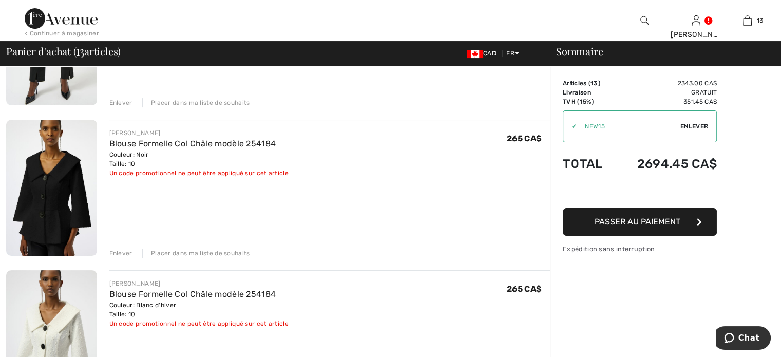
scroll to position [205, 0]
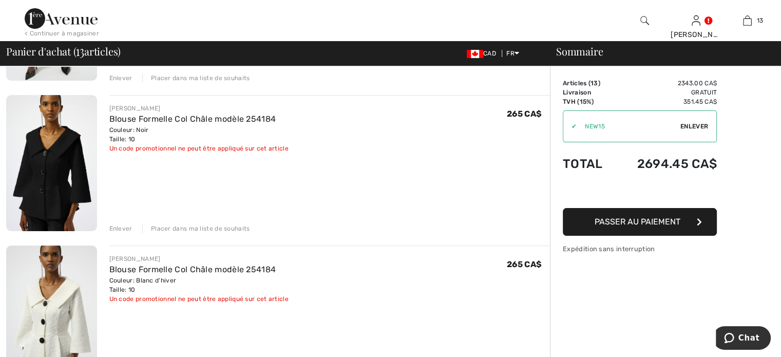
click at [128, 233] on div "Enlever" at bounding box center [120, 228] width 23 height 9
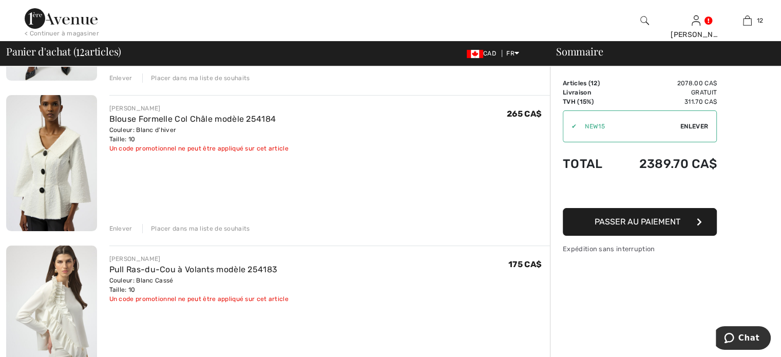
click at [128, 233] on div "Enlever" at bounding box center [120, 228] width 23 height 9
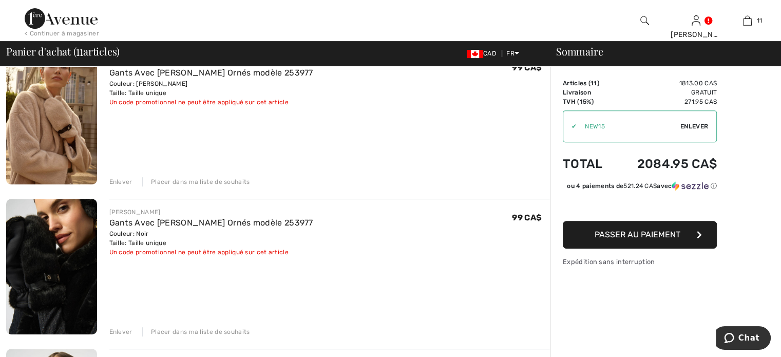
scroll to position [359, 0]
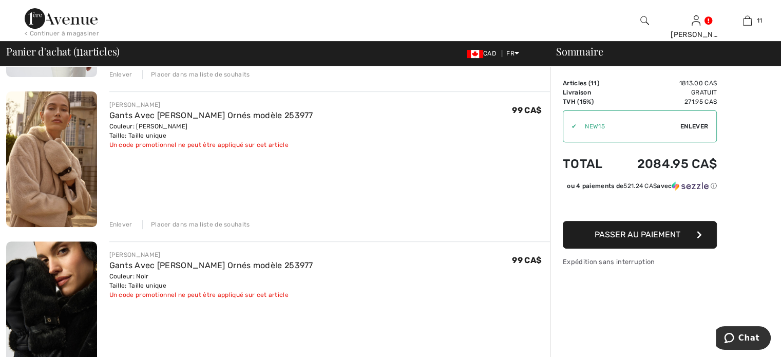
click at [132, 229] on div "Enlever" at bounding box center [120, 224] width 23 height 9
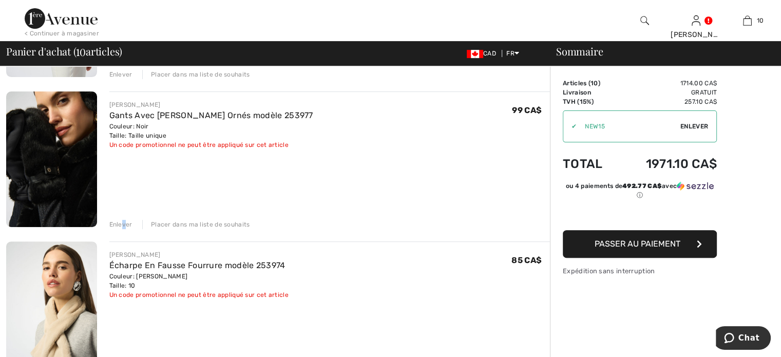
click at [132, 229] on div "Enlever" at bounding box center [120, 224] width 23 height 9
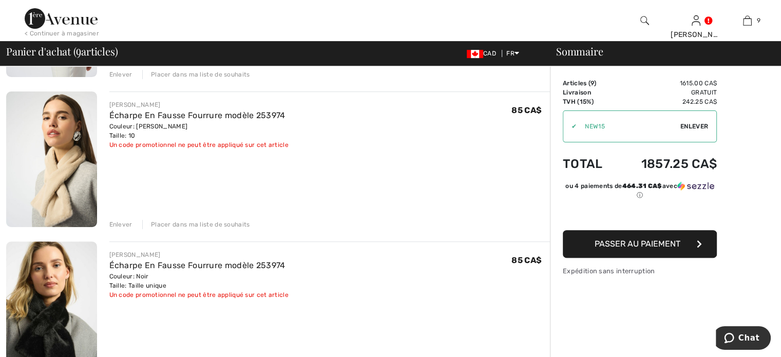
click at [132, 229] on div "Enlever" at bounding box center [120, 224] width 23 height 9
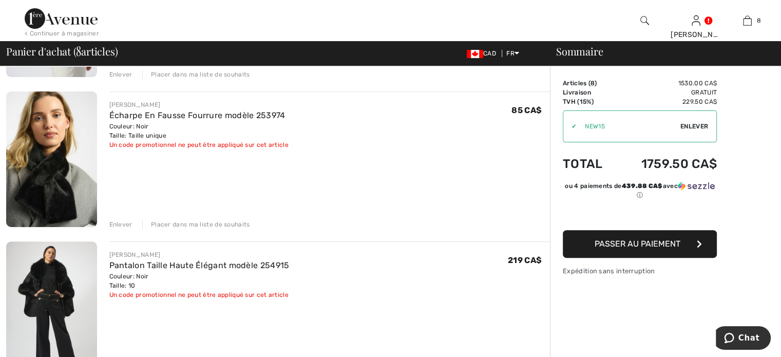
click at [132, 229] on div "Enlever" at bounding box center [120, 224] width 23 height 9
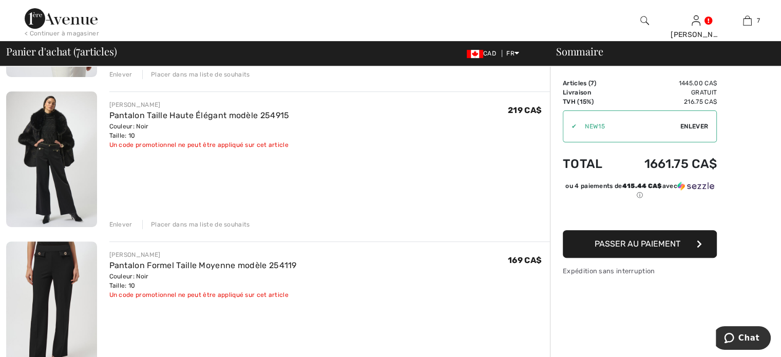
click at [132, 229] on div "Enlever" at bounding box center [120, 224] width 23 height 9
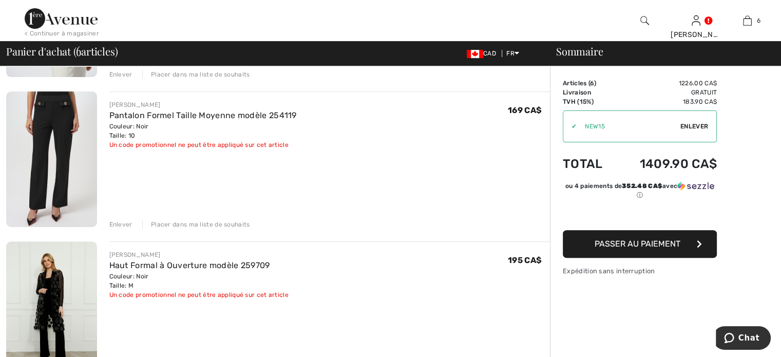
click at [132, 229] on div "Enlever" at bounding box center [120, 224] width 23 height 9
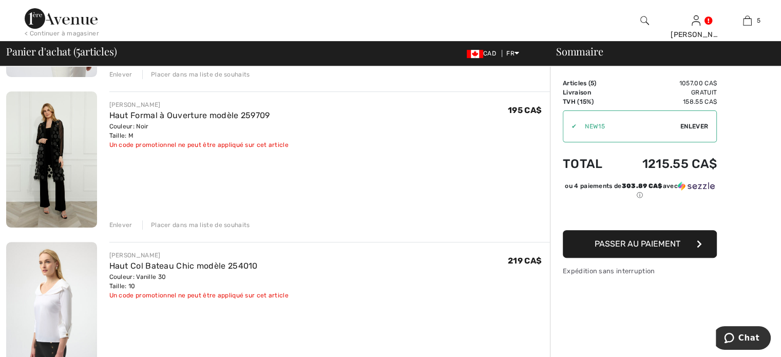
click at [132, 229] on div "Enlever" at bounding box center [120, 224] width 23 height 9
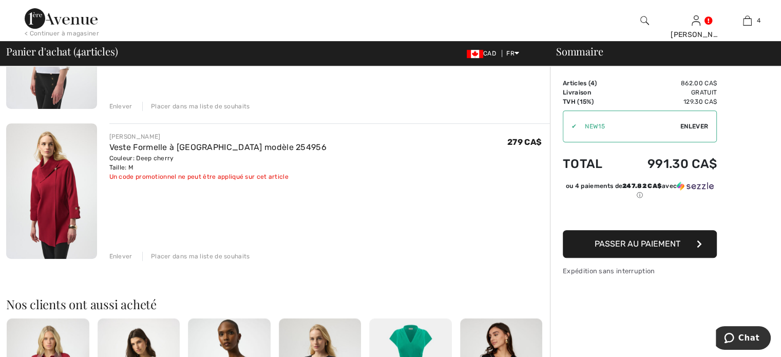
scroll to position [513, 0]
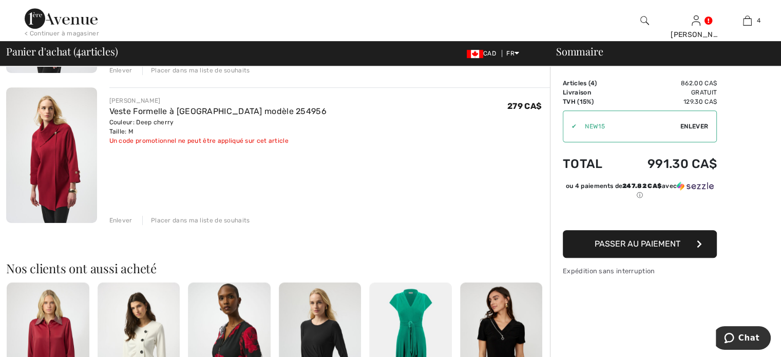
click at [132, 225] on div "Enlever" at bounding box center [120, 220] width 23 height 9
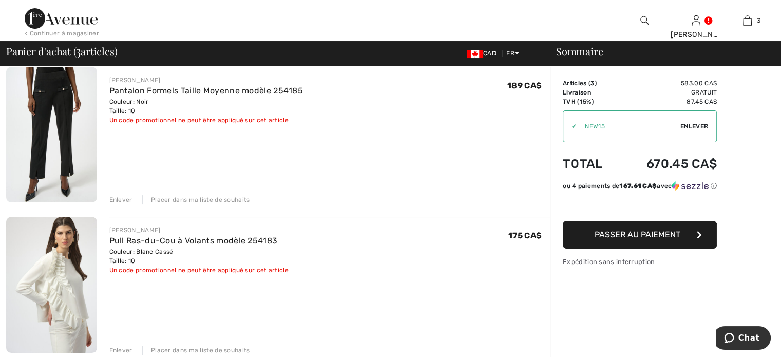
scroll to position [0, 0]
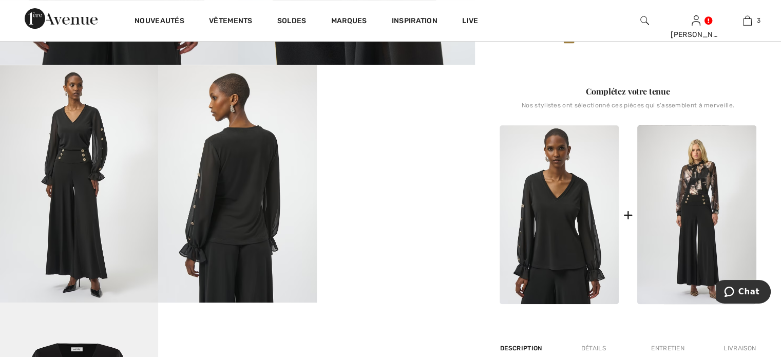
scroll to position [411, 0]
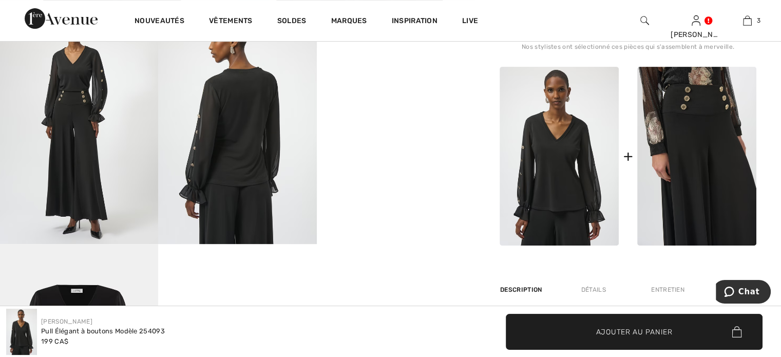
click at [707, 225] on img at bounding box center [696, 156] width 119 height 179
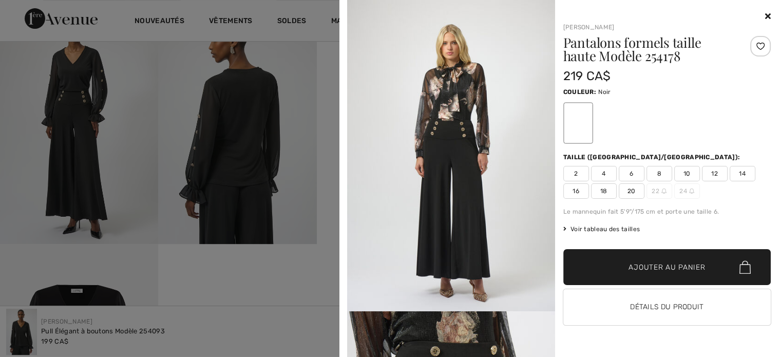
scroll to position [25, 0]
click at [647, 312] on button "Détails du produit" at bounding box center [667, 307] width 208 height 36
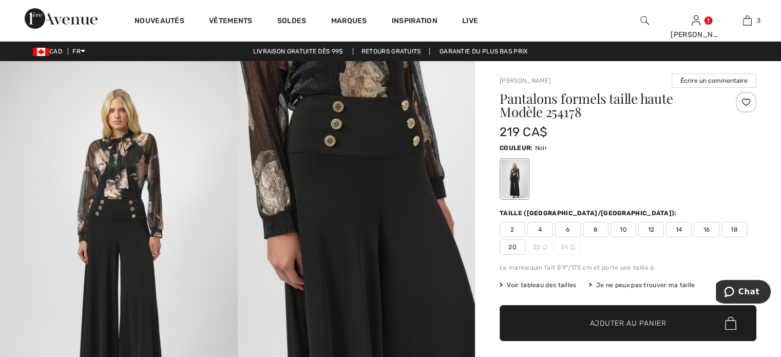
click at [608, 237] on span "8" at bounding box center [596, 229] width 26 height 15
click at [575, 341] on span "✔ Ajouté au panier Ajouter au panier" at bounding box center [627, 323] width 257 height 36
click at [119, 158] on img at bounding box center [119, 239] width 238 height 356
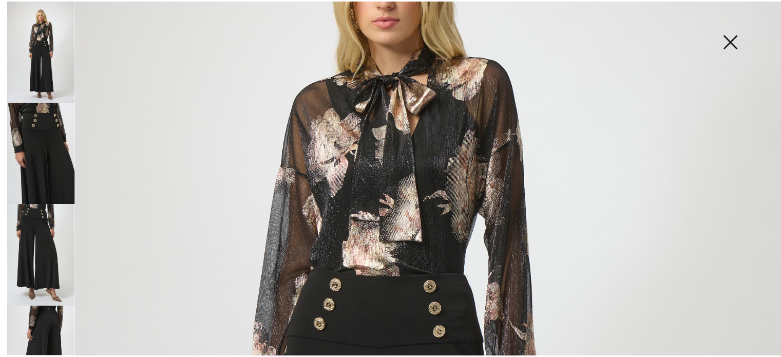
scroll to position [205, 0]
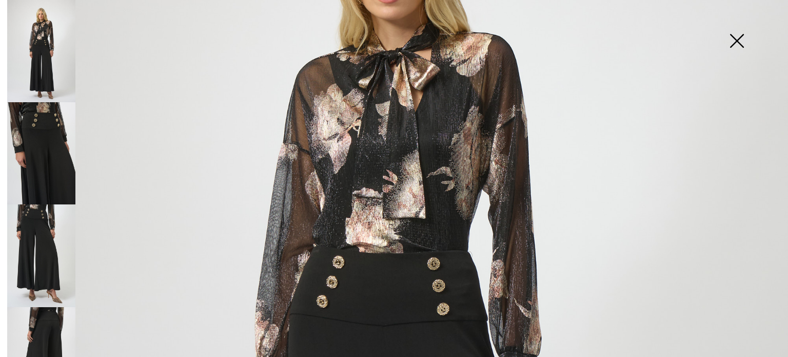
click at [735, 35] on img at bounding box center [736, 41] width 51 height 53
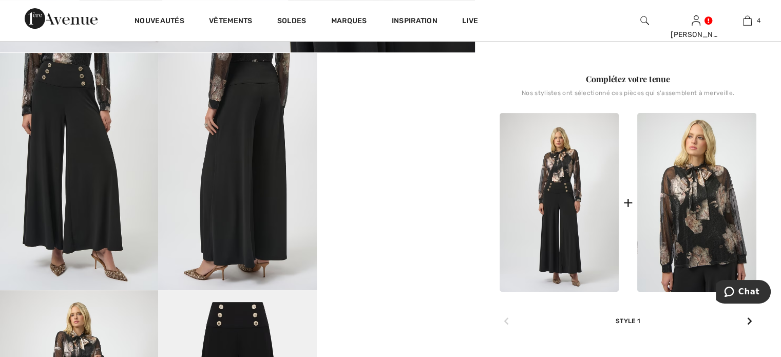
scroll to position [462, 0]
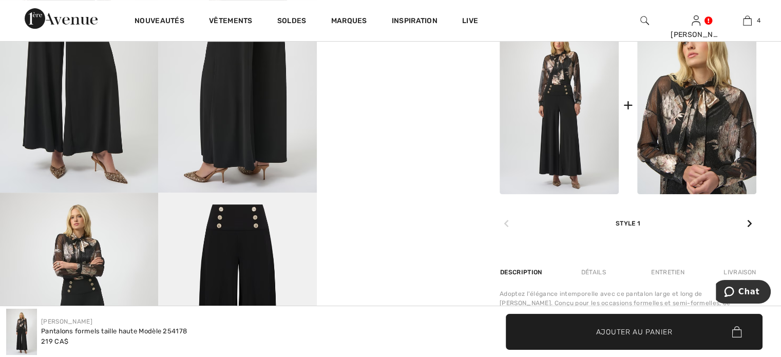
click at [706, 194] on img at bounding box center [696, 104] width 119 height 179
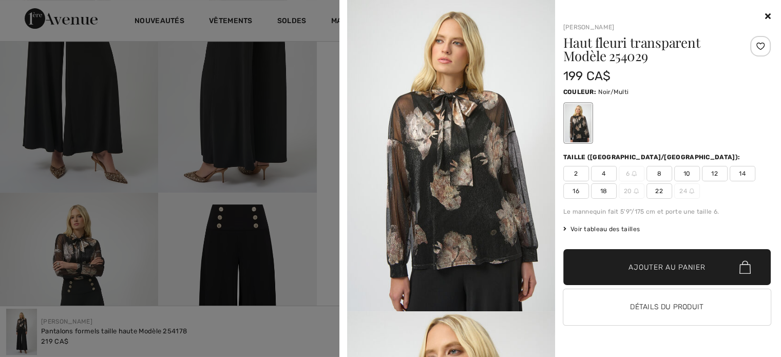
click at [684, 181] on span "10" at bounding box center [687, 173] width 26 height 15
click at [672, 273] on span "Ajouter au panier" at bounding box center [666, 267] width 76 height 11
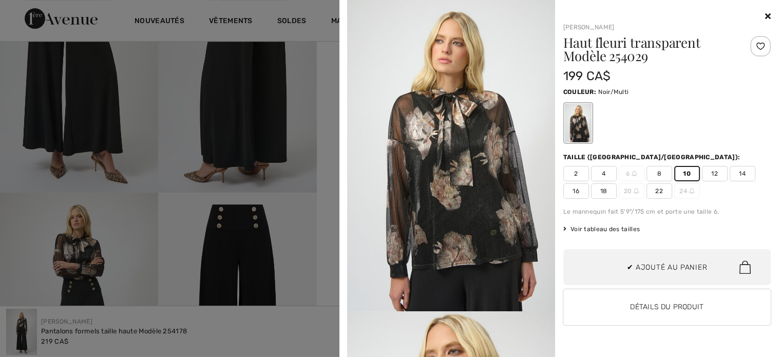
scroll to position [361, 0]
click at [7, 187] on div at bounding box center [390, 178] width 781 height 357
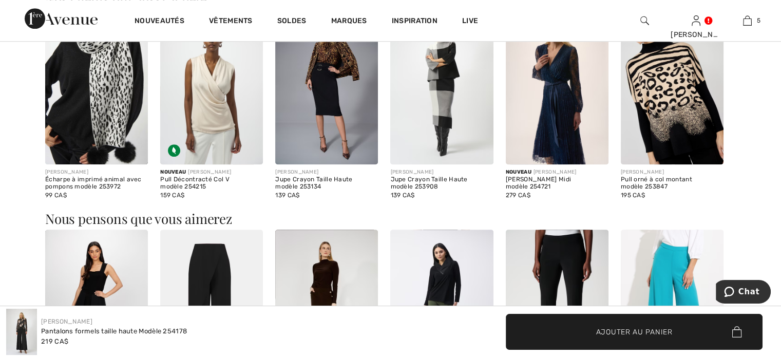
scroll to position [1078, 0]
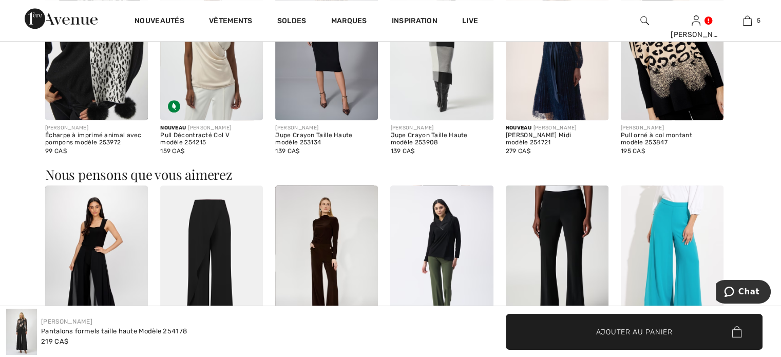
click at [117, 120] on img at bounding box center [96, 43] width 103 height 154
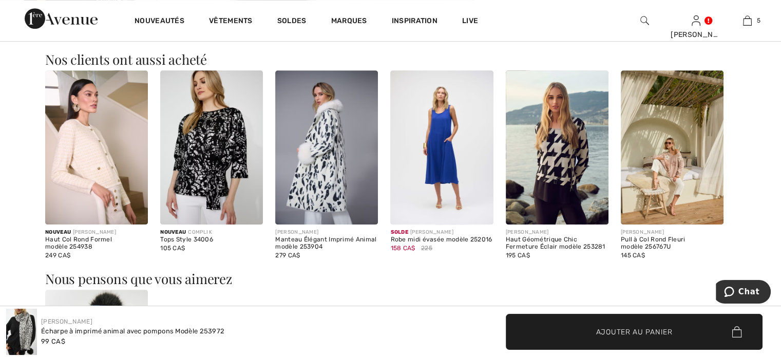
scroll to position [616, 0]
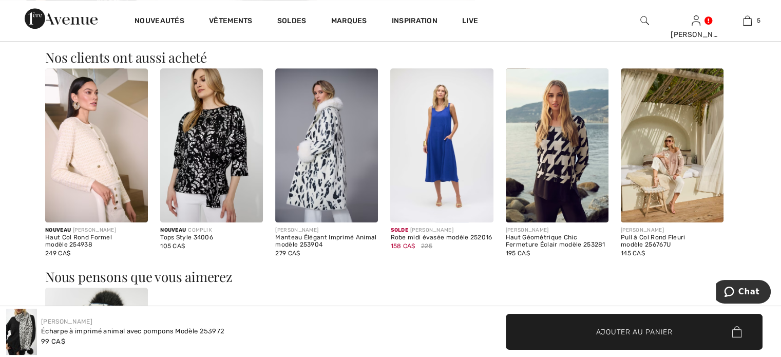
click at [331, 151] on img at bounding box center [326, 145] width 103 height 154
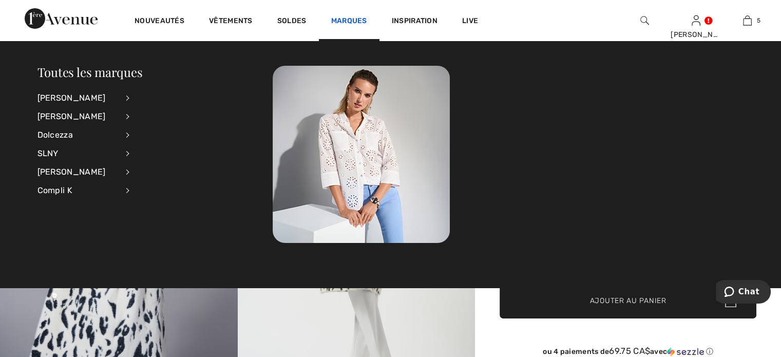
click at [367, 20] on link "Marques" at bounding box center [349, 21] width 36 height 11
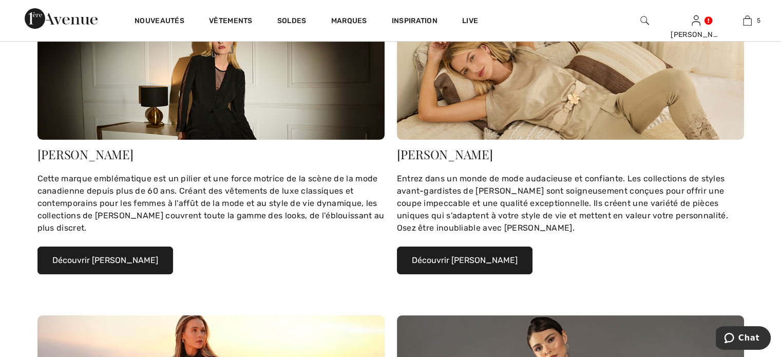
scroll to position [205, 0]
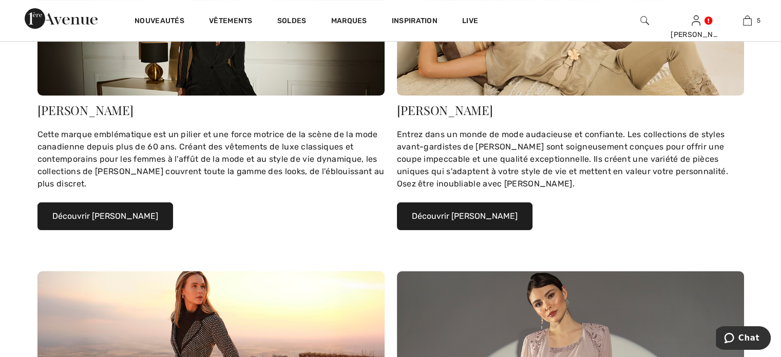
click at [97, 116] on div "[PERSON_NAME]" at bounding box center [210, 110] width 347 height 12
click at [103, 230] on button "Découvrir Joseph Ribkoff" at bounding box center [105, 216] width 136 height 28
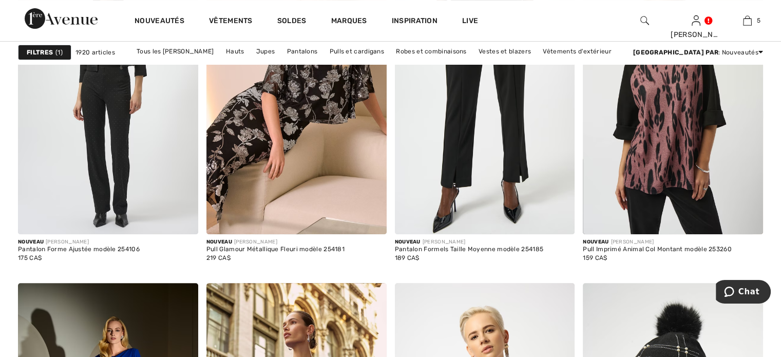
scroll to position [4312, 0]
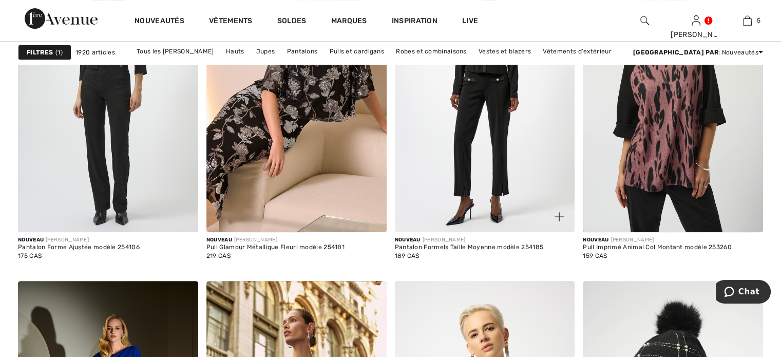
click at [484, 136] on img at bounding box center [485, 97] width 180 height 270
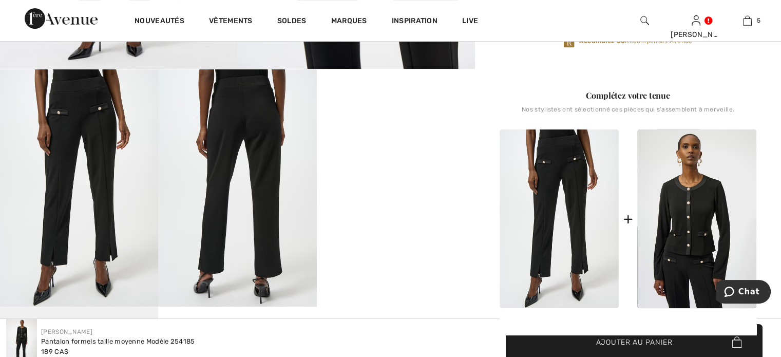
scroll to position [462, 0]
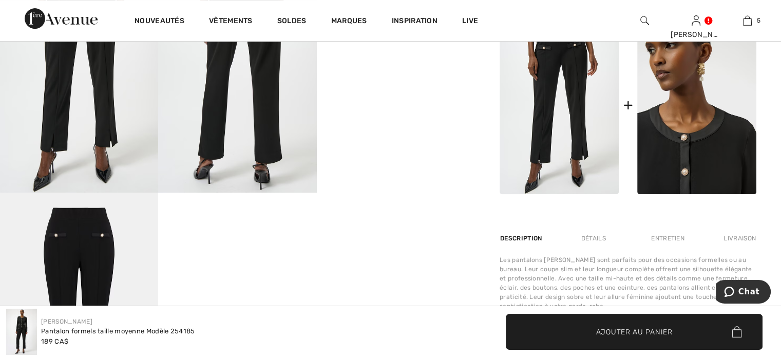
click at [663, 175] on img at bounding box center [696, 104] width 119 height 179
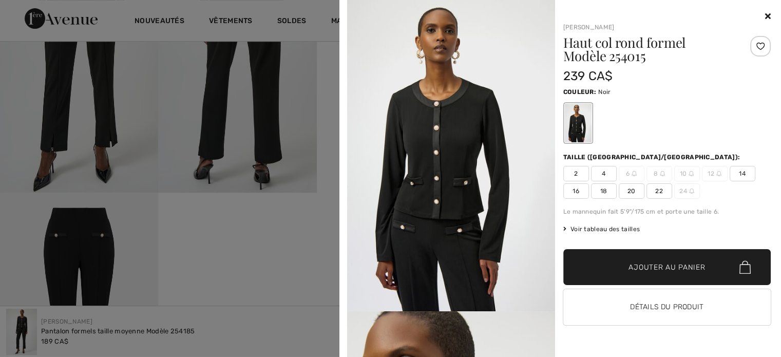
click at [765, 15] on icon at bounding box center [768, 16] width 6 height 8
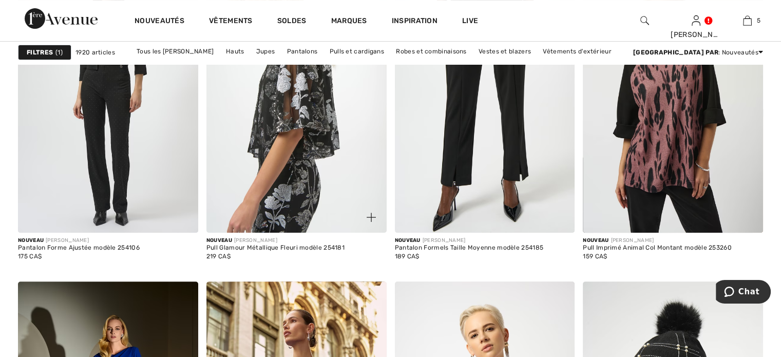
click at [307, 233] on img at bounding box center [296, 98] width 180 height 270
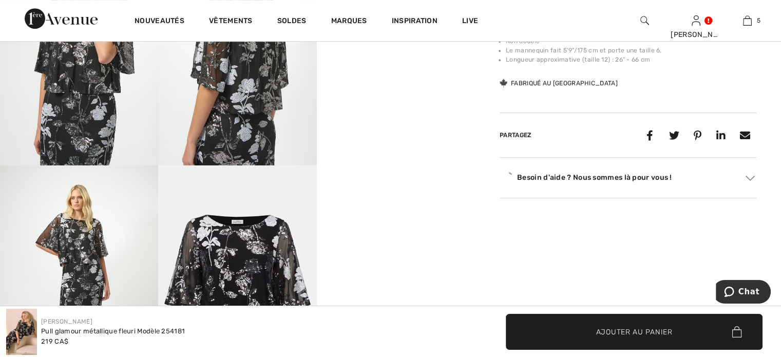
scroll to position [565, 0]
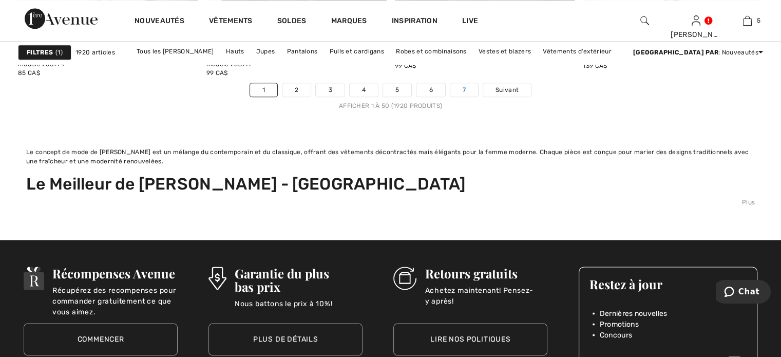
scroll to position [5132, 0]
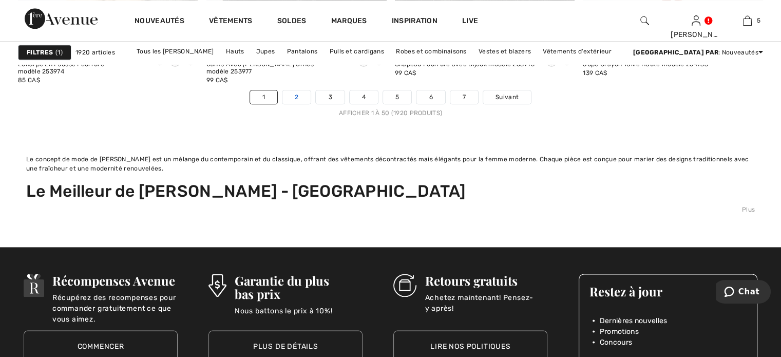
click at [282, 104] on link "2" at bounding box center [296, 96] width 28 height 13
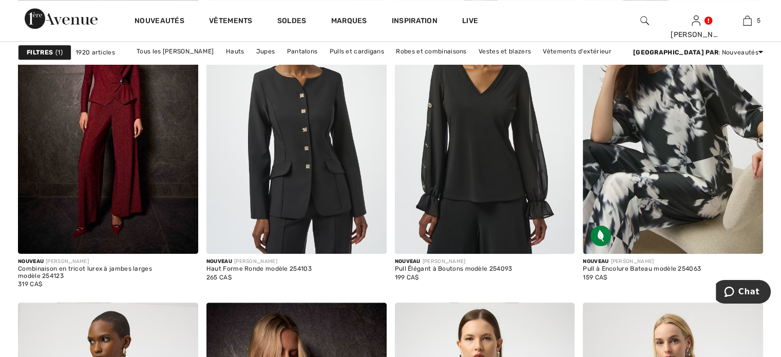
scroll to position [1027, 0]
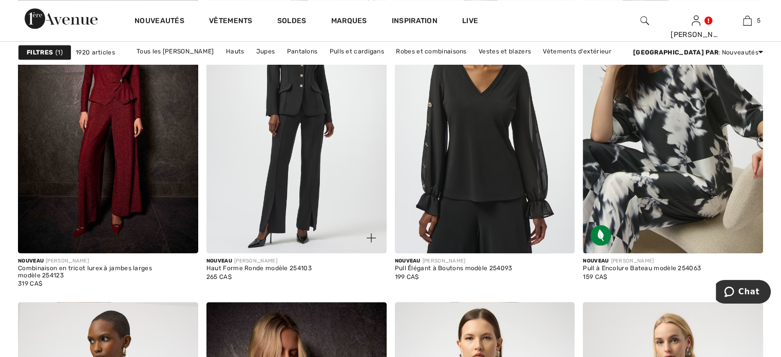
click at [275, 190] on img at bounding box center [296, 118] width 180 height 270
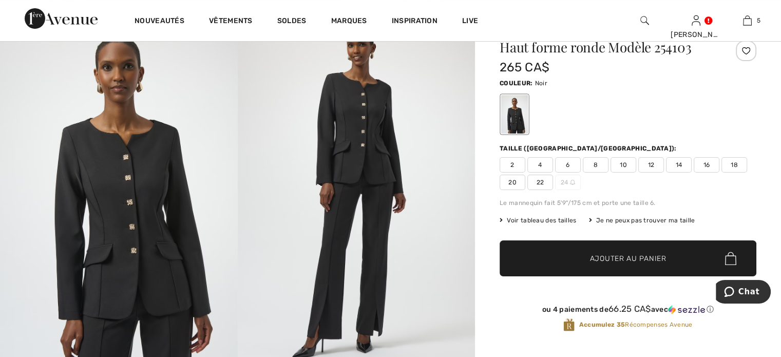
click at [636, 172] on span "10" at bounding box center [623, 164] width 26 height 15
click at [618, 264] on span "Ajouter au panier" at bounding box center [628, 258] width 76 height 11
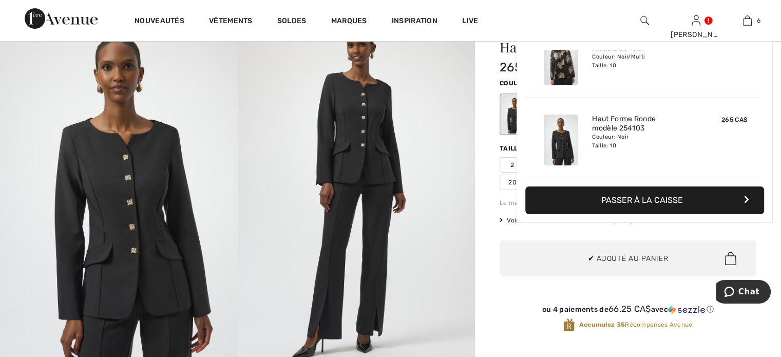
scroll to position [459, 0]
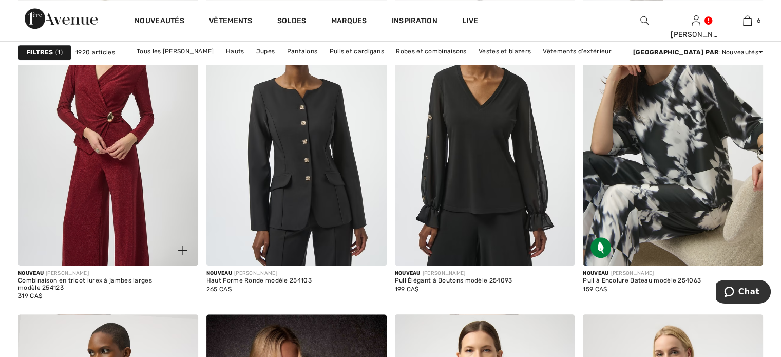
scroll to position [1026, 0]
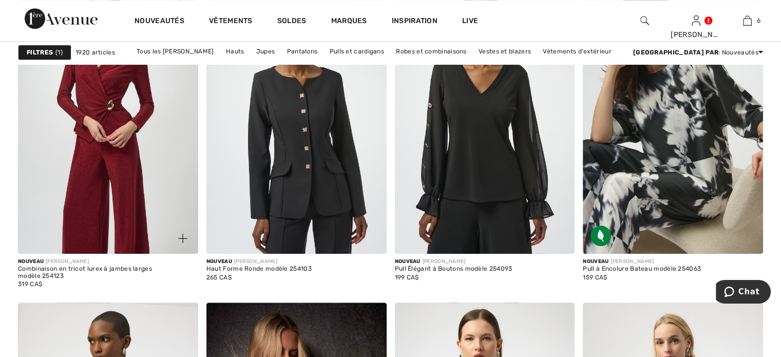
click at [121, 220] on img at bounding box center [108, 119] width 180 height 270
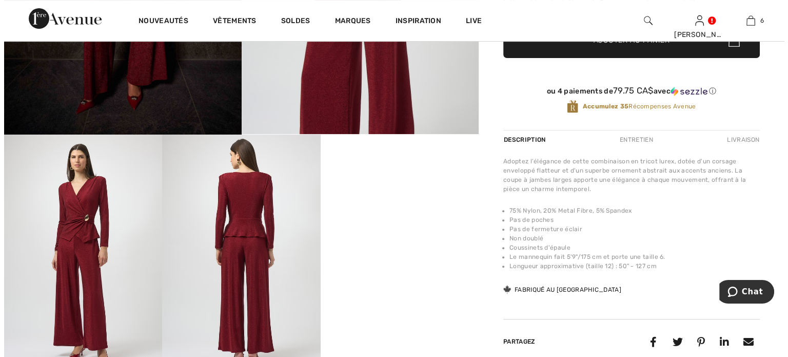
scroll to position [308, 0]
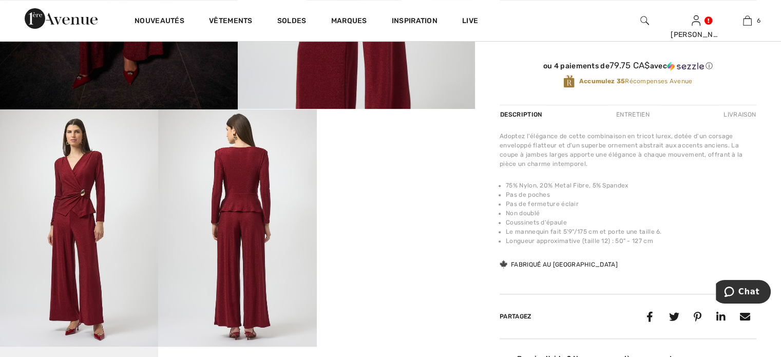
click at [65, 224] on img at bounding box center [79, 227] width 158 height 237
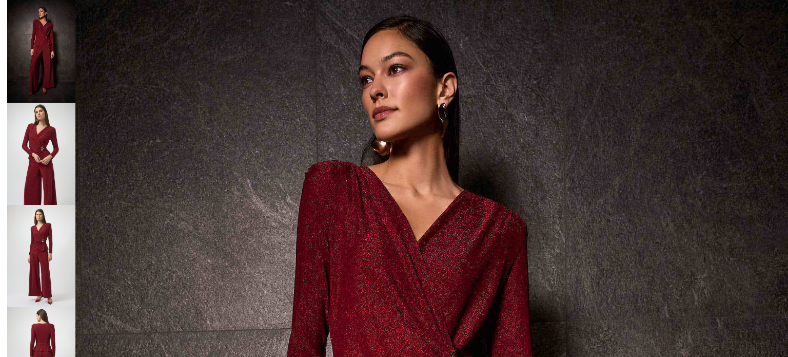
scroll to position [0, 0]
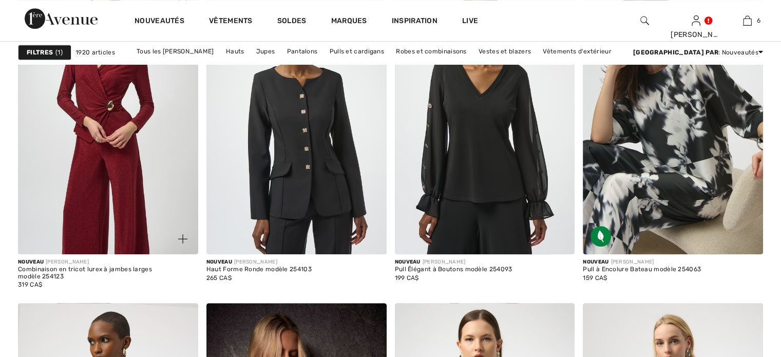
click at [118, 160] on img at bounding box center [108, 119] width 180 height 270
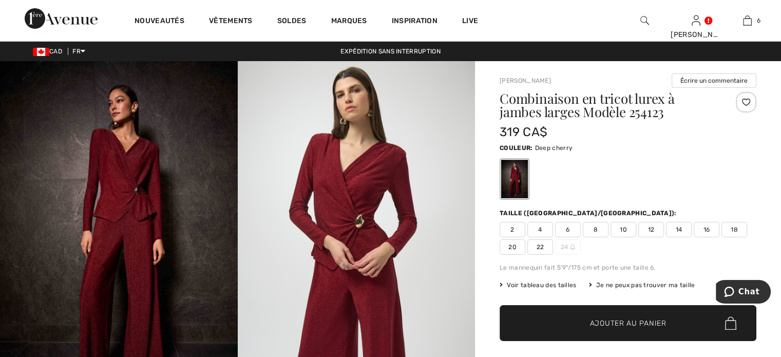
click at [608, 237] on span "8" at bounding box center [596, 229] width 26 height 15
click at [552, 341] on span "✔ Ajouté au panier Ajouter au panier" at bounding box center [627, 323] width 257 height 36
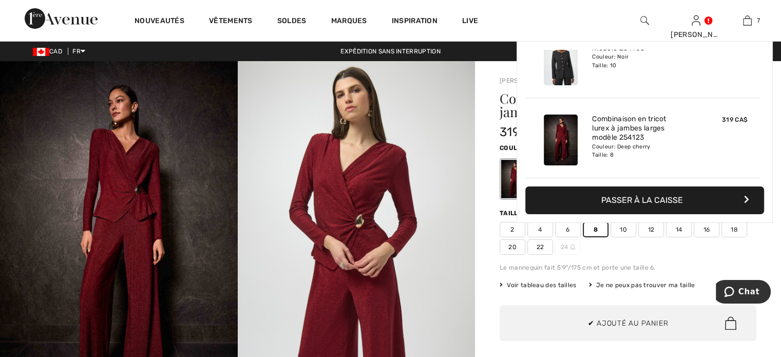
scroll to position [557, 0]
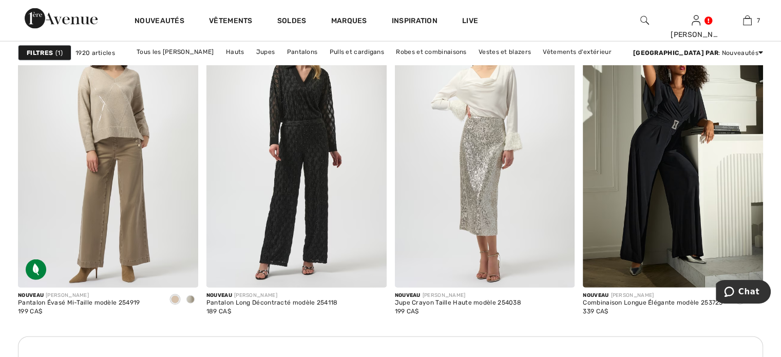
scroll to position [2411, 0]
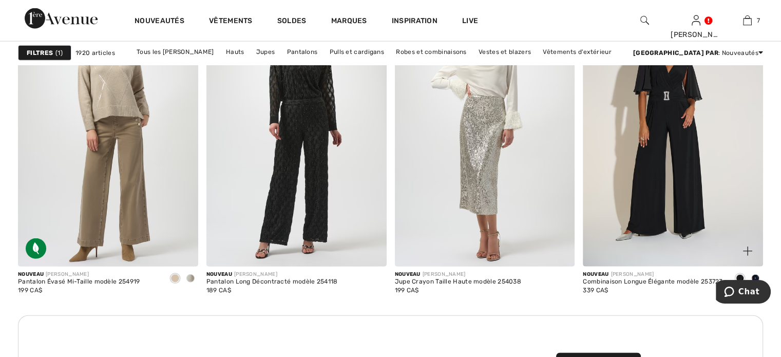
click at [665, 219] on img at bounding box center [673, 131] width 180 height 270
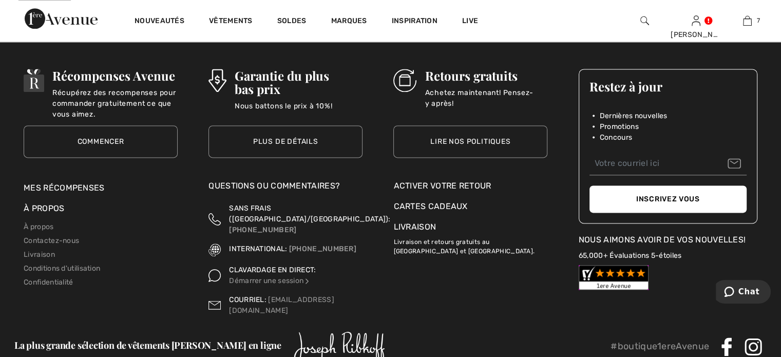
scroll to position [5183, 0]
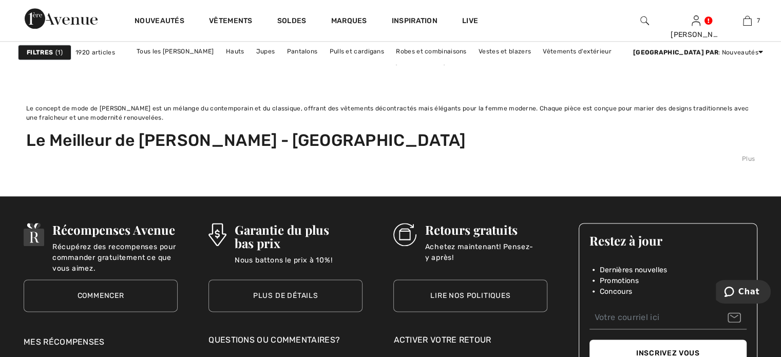
click at [347, 53] on link "3" at bounding box center [361, 46] width 28 height 13
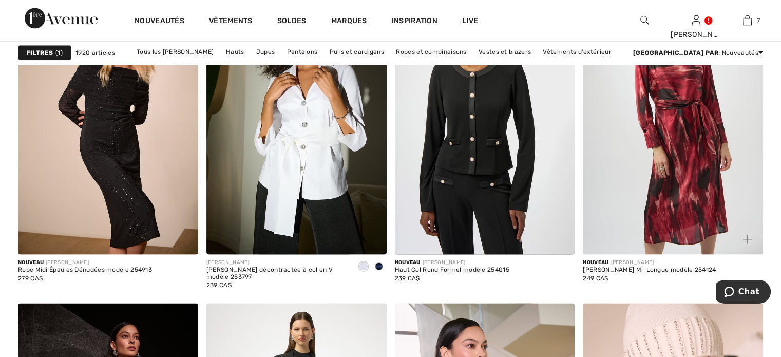
scroll to position [2105, 0]
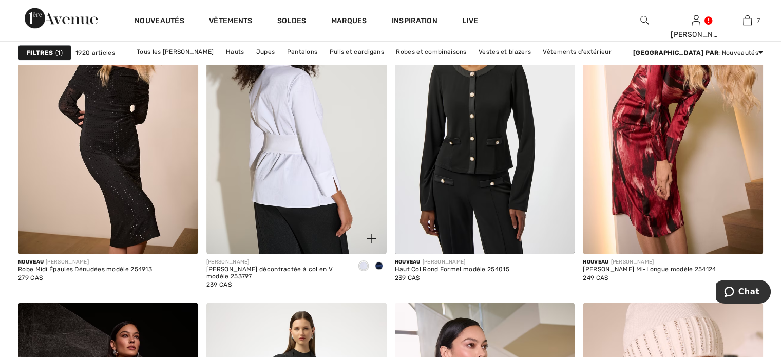
click at [292, 230] on img at bounding box center [296, 119] width 180 height 270
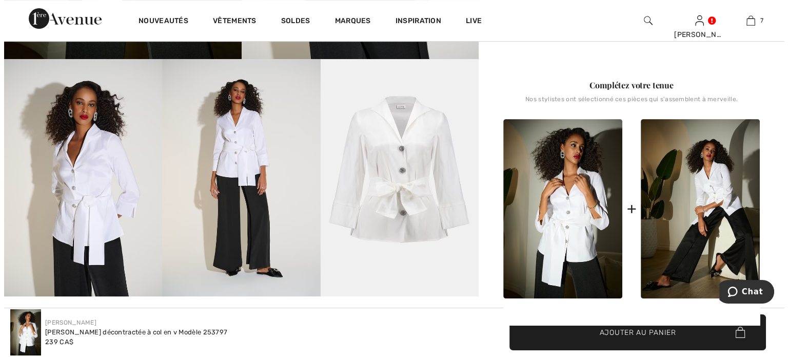
scroll to position [359, 0]
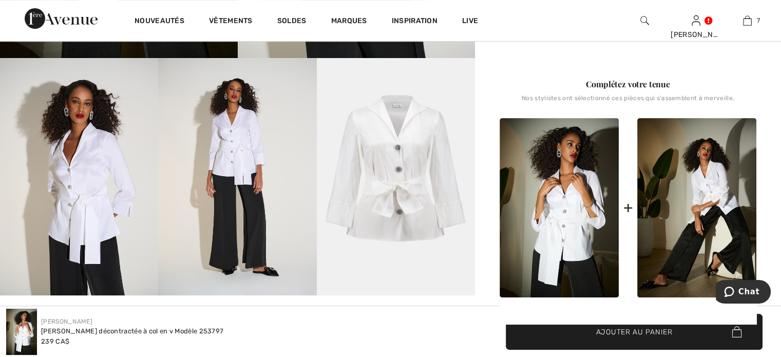
click at [431, 191] on img at bounding box center [396, 176] width 158 height 237
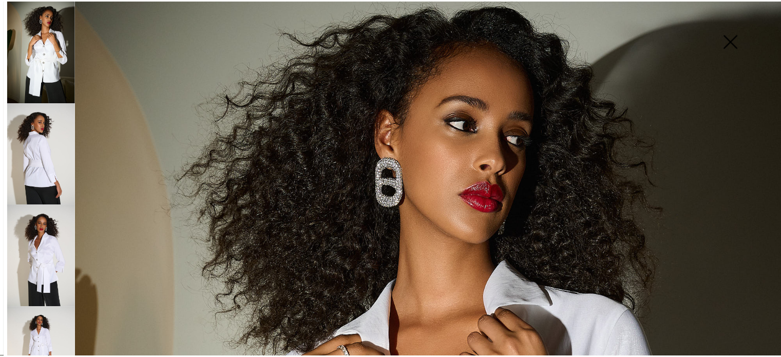
scroll to position [0, 0]
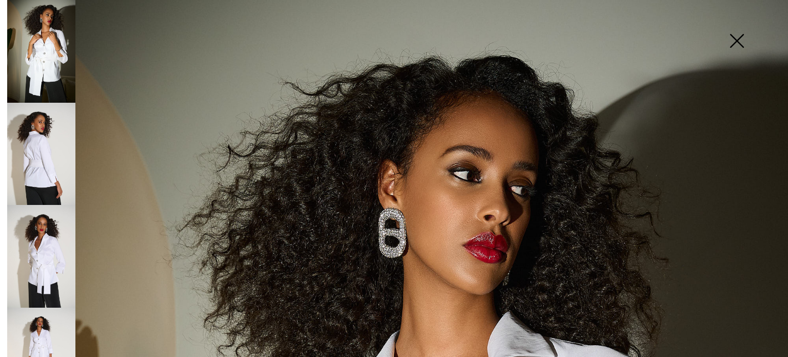
click at [739, 36] on img at bounding box center [736, 41] width 51 height 53
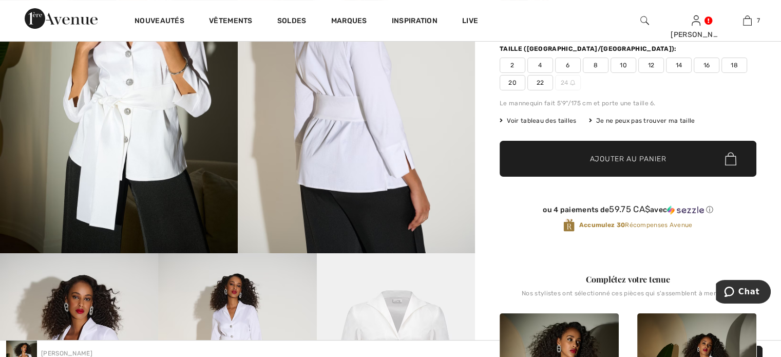
scroll to position [154, 0]
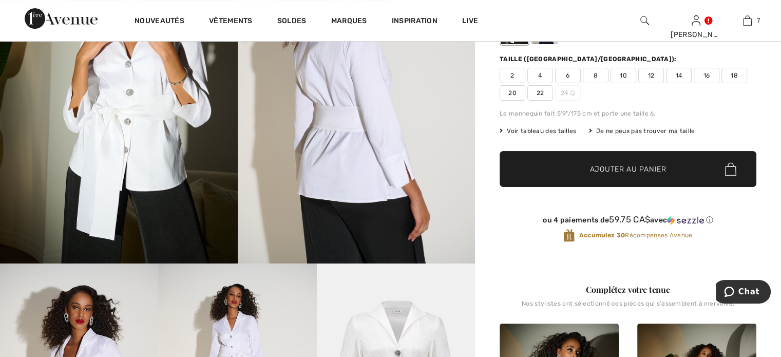
click at [635, 83] on span "10" at bounding box center [623, 75] width 26 height 15
click at [602, 175] on span "Ajouter au panier" at bounding box center [628, 169] width 76 height 11
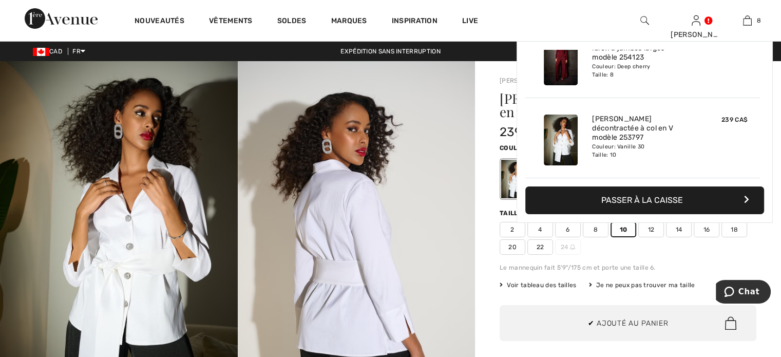
scroll to position [655, 0]
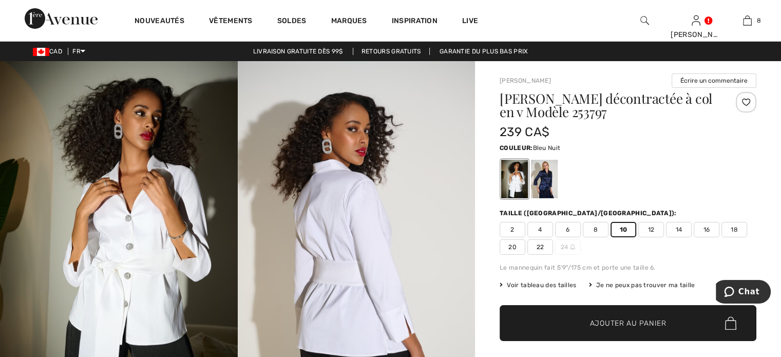
click at [557, 189] on div at bounding box center [544, 179] width 27 height 38
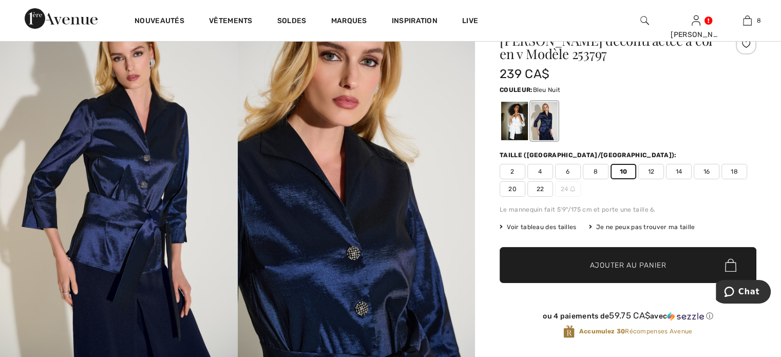
scroll to position [0, 0]
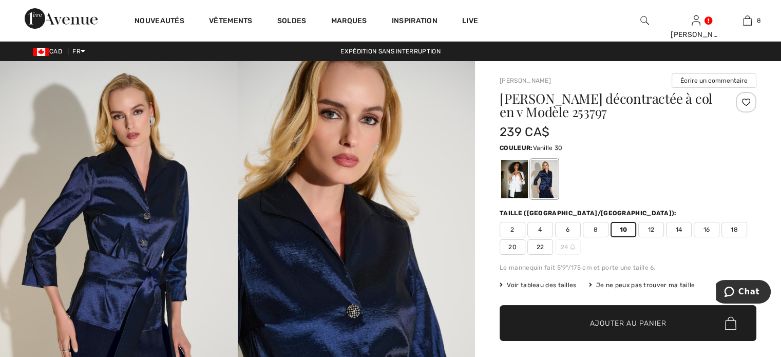
click at [525, 198] on div at bounding box center [514, 179] width 27 height 38
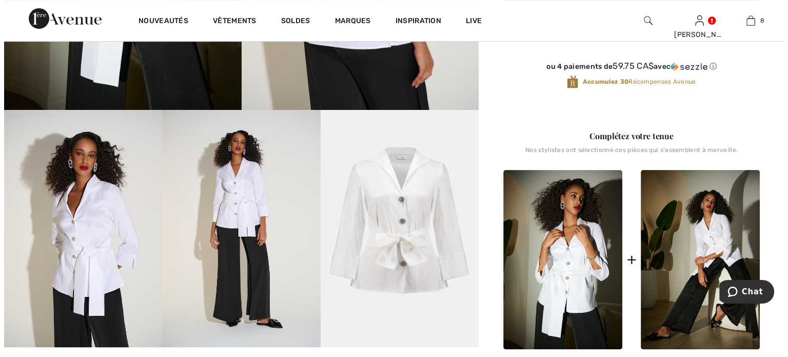
scroll to position [308, 0]
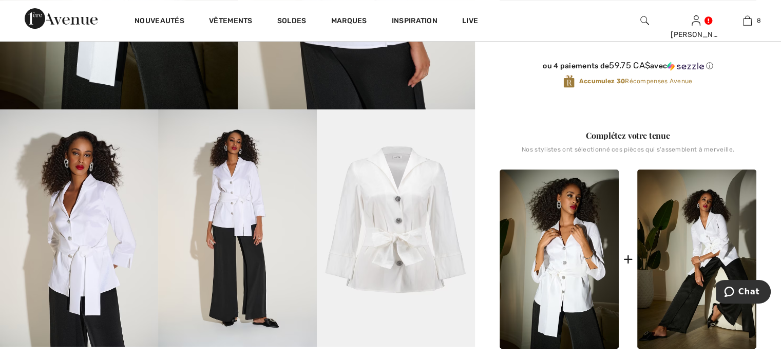
click at [394, 219] on img at bounding box center [396, 227] width 158 height 237
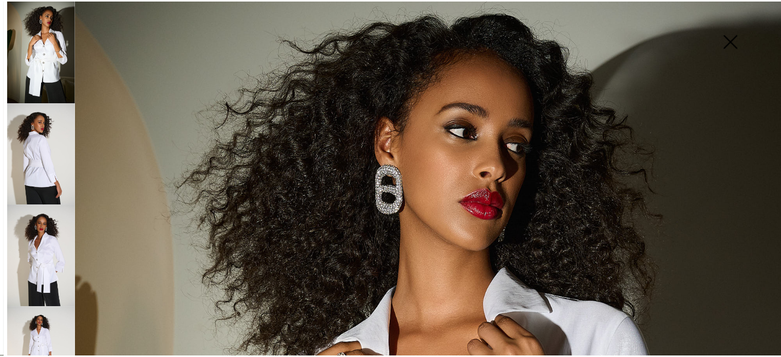
scroll to position [0, 0]
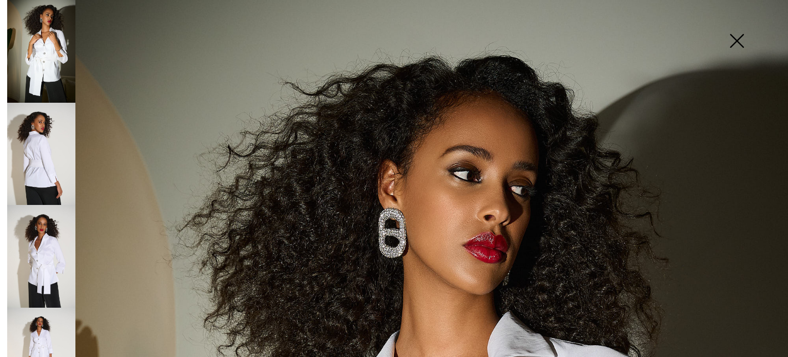
click at [737, 39] on img at bounding box center [736, 41] width 51 height 53
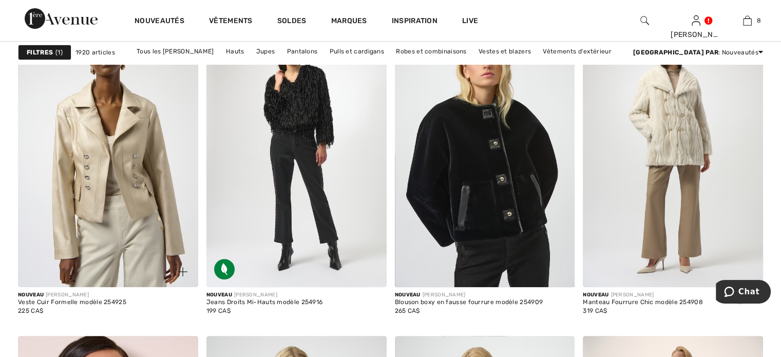
scroll to position [4311, 0]
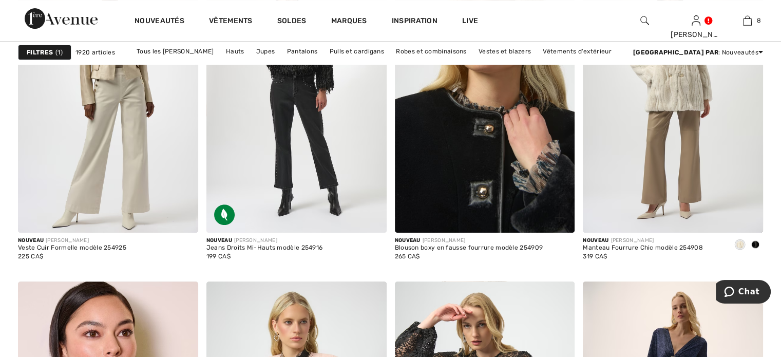
click at [485, 233] on img at bounding box center [485, 98] width 180 height 270
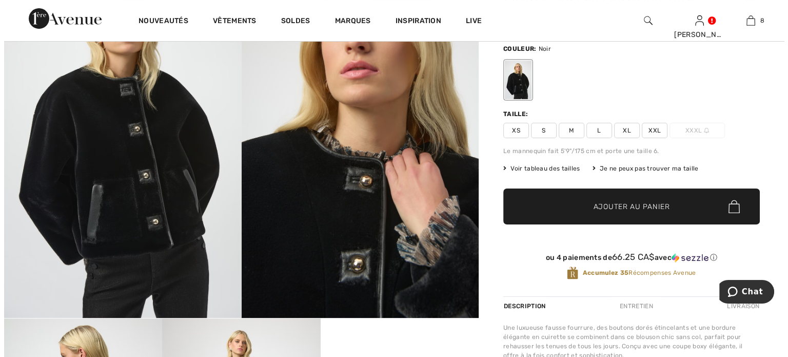
scroll to position [103, 0]
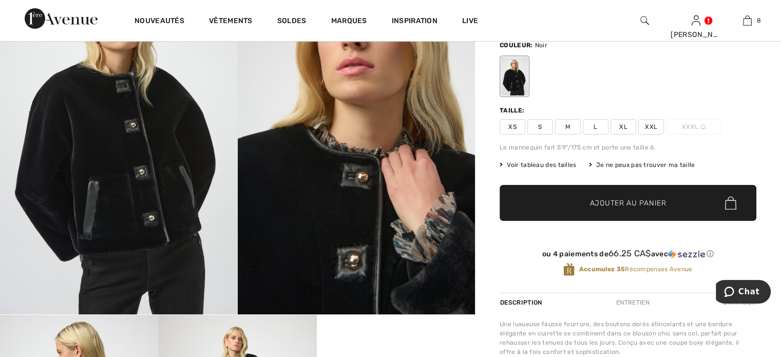
click at [131, 155] on img at bounding box center [119, 136] width 238 height 356
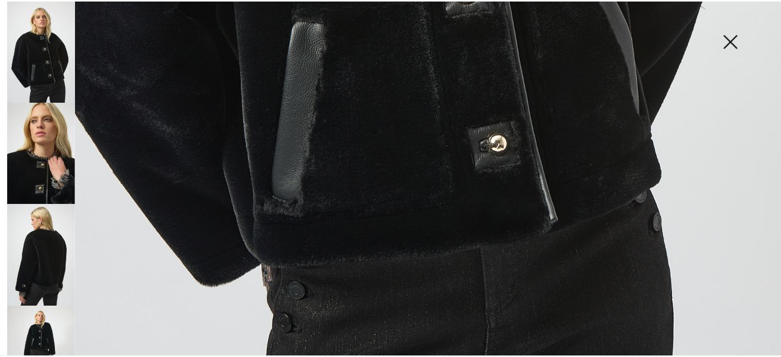
scroll to position [359, 0]
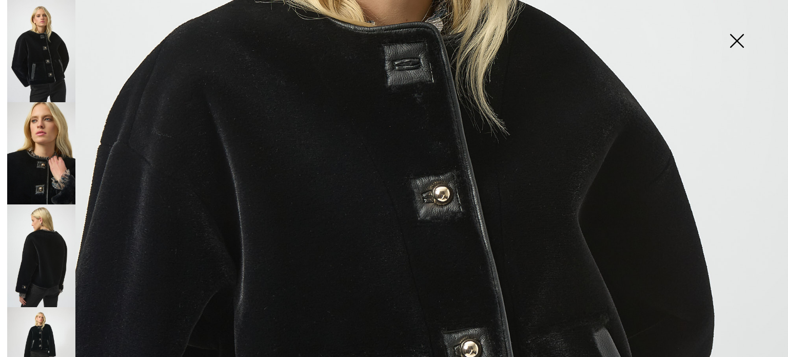
click at [737, 40] on img at bounding box center [736, 41] width 51 height 53
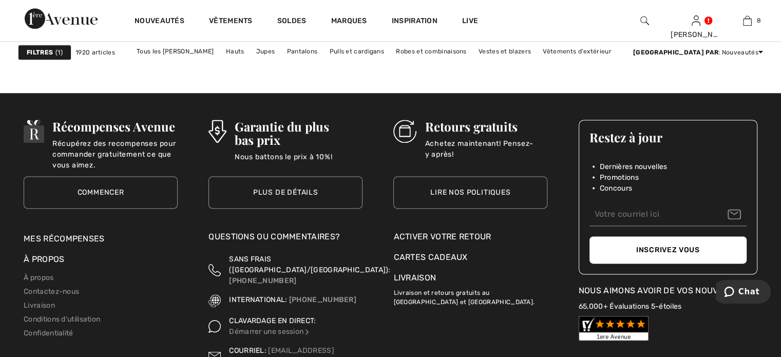
scroll to position [5183, 0]
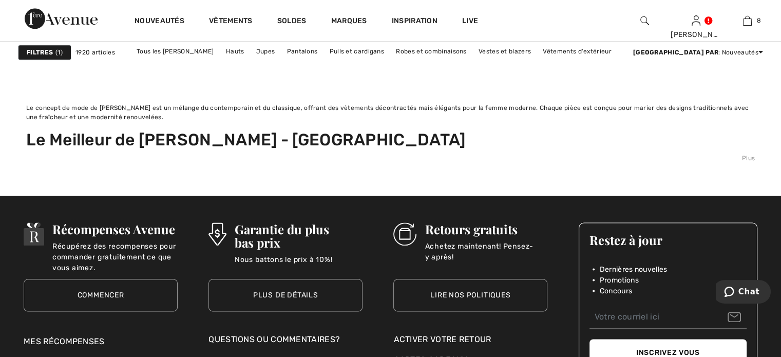
click at [392, 52] on link "4" at bounding box center [394, 45] width 28 height 13
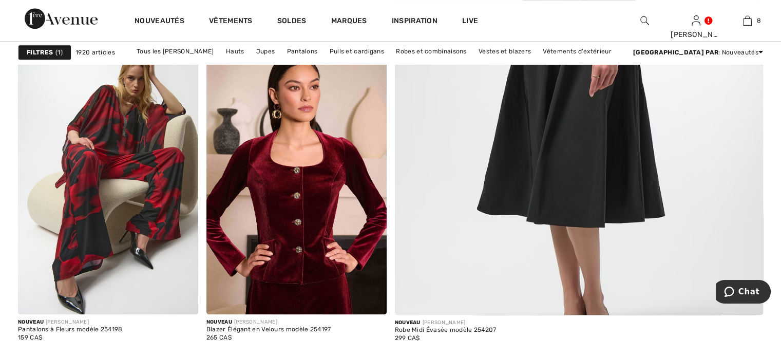
scroll to position [667, 0]
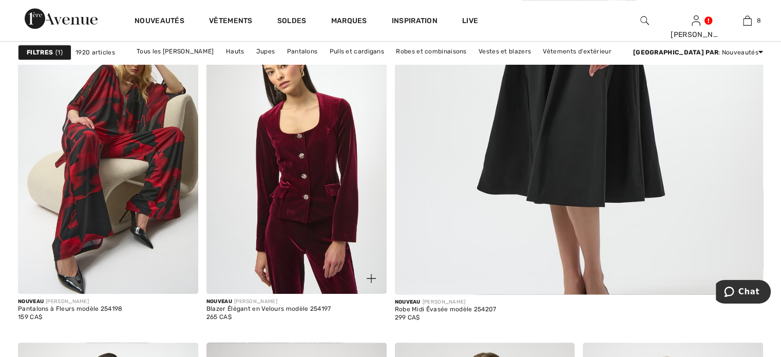
click at [306, 227] on img at bounding box center [296, 159] width 180 height 270
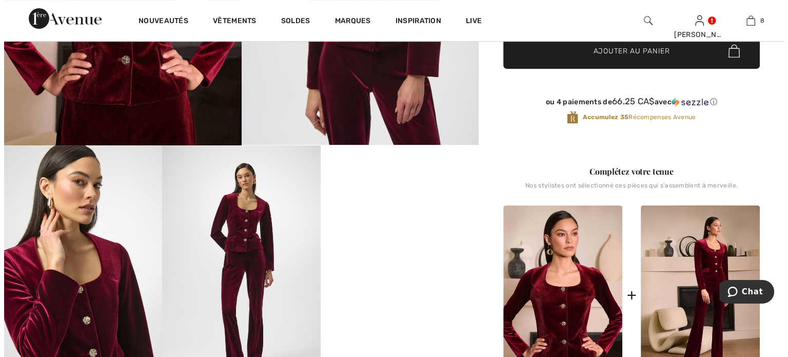
scroll to position [359, 0]
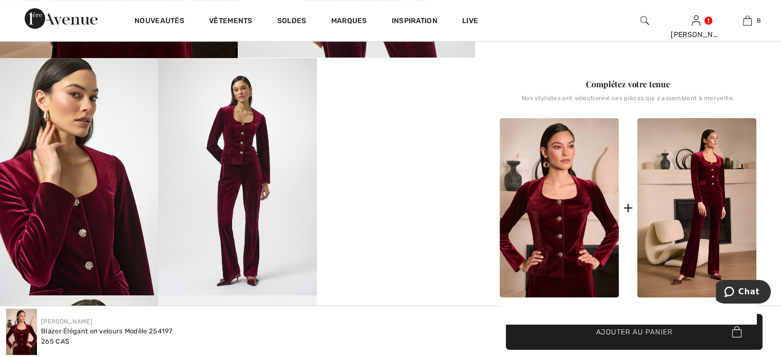
click at [242, 170] on img at bounding box center [237, 176] width 158 height 237
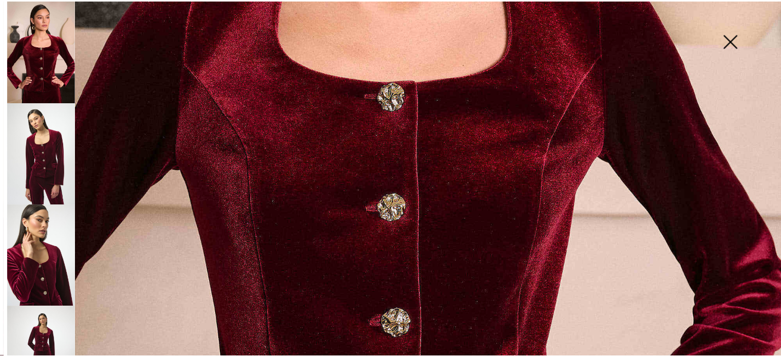
scroll to position [403, 0]
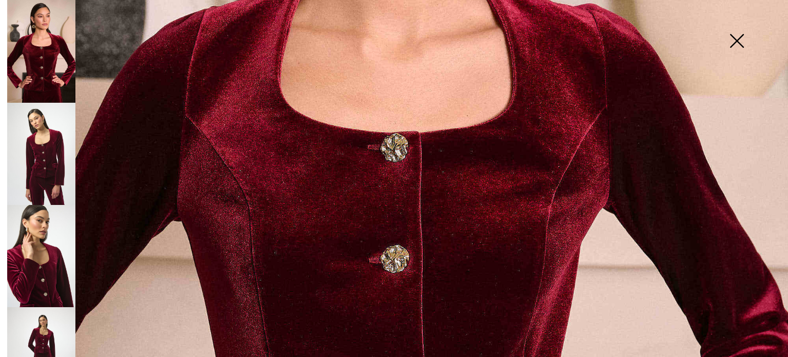
click at [737, 41] on img at bounding box center [736, 41] width 51 height 53
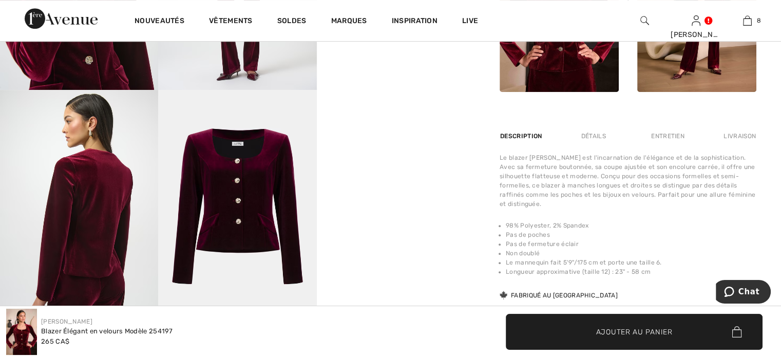
scroll to position [257, 0]
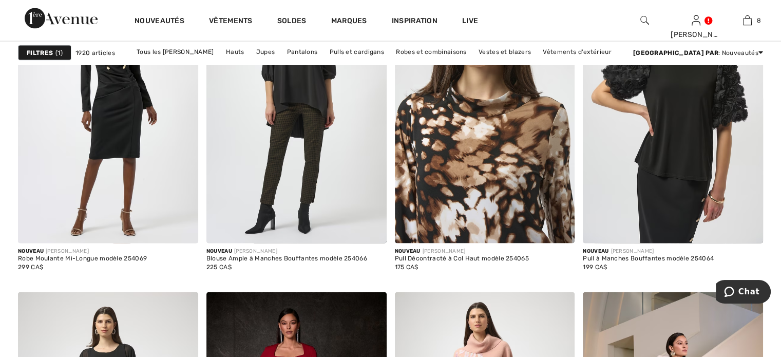
scroll to position [2104, 0]
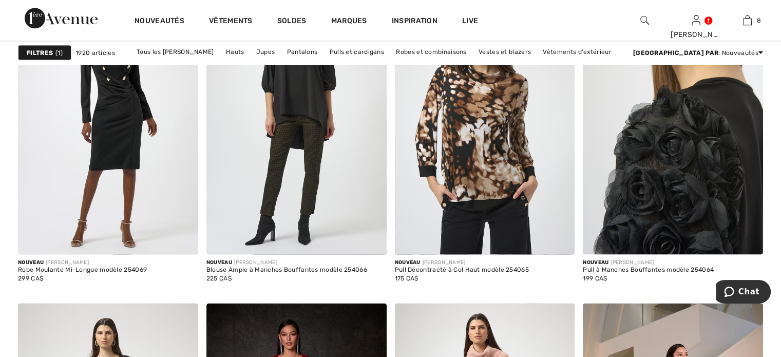
click at [667, 202] on img at bounding box center [673, 120] width 180 height 270
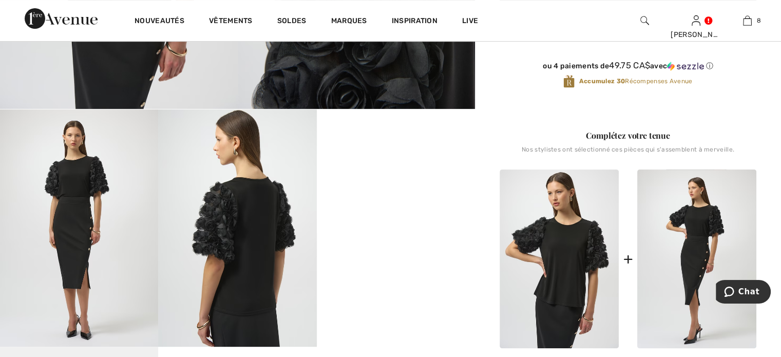
scroll to position [411, 0]
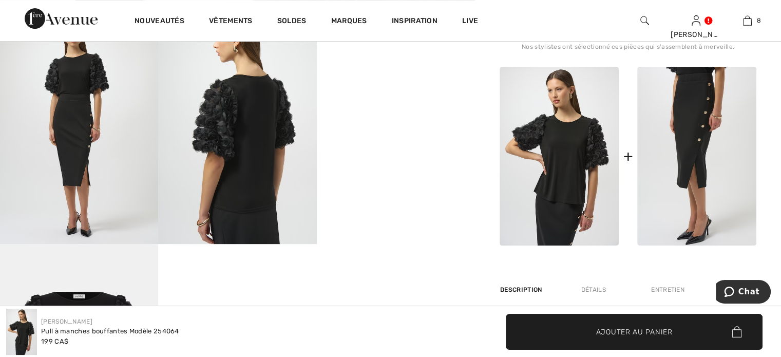
click at [703, 232] on img at bounding box center [696, 156] width 119 height 179
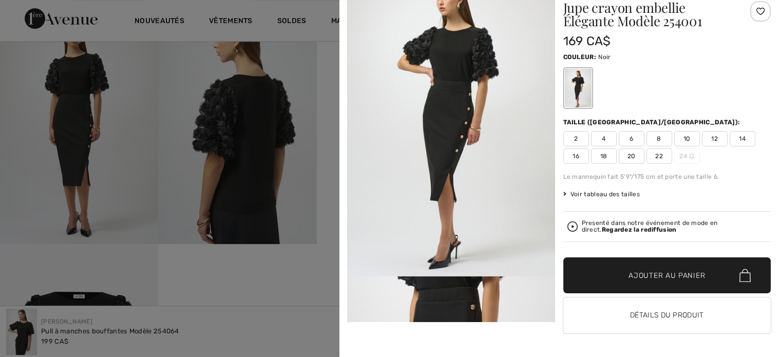
scroll to position [0, 0]
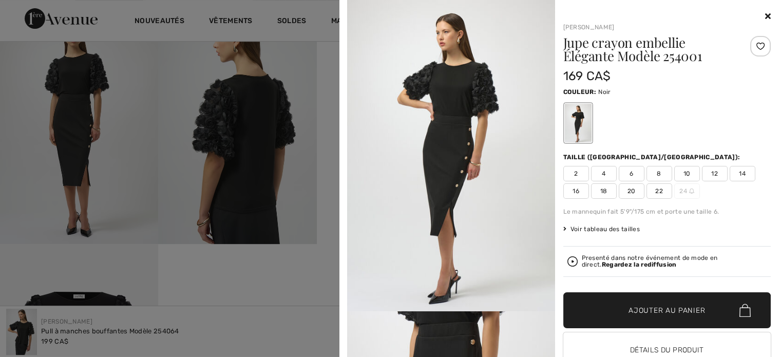
click at [449, 149] on img at bounding box center [451, 155] width 208 height 311
click at [685, 181] on span "10" at bounding box center [687, 173] width 26 height 15
click at [628, 316] on span "Ajouter au panier" at bounding box center [666, 310] width 76 height 11
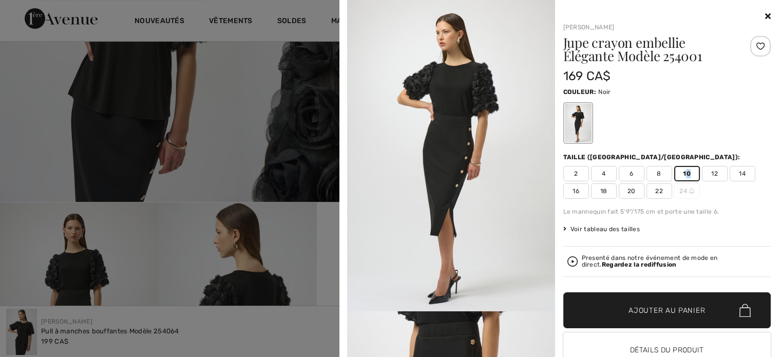
scroll to position [51, 0]
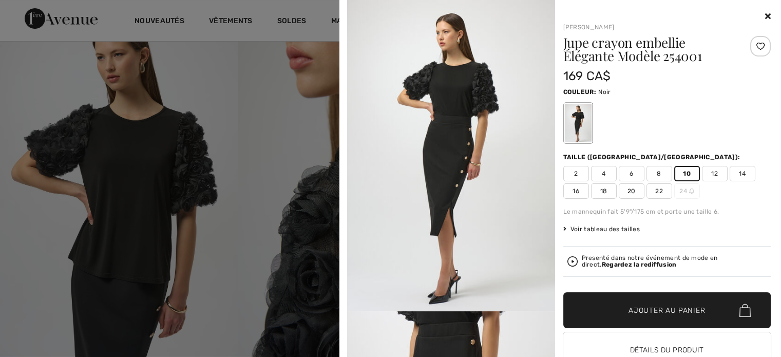
click at [765, 12] on icon at bounding box center [768, 16] width 6 height 8
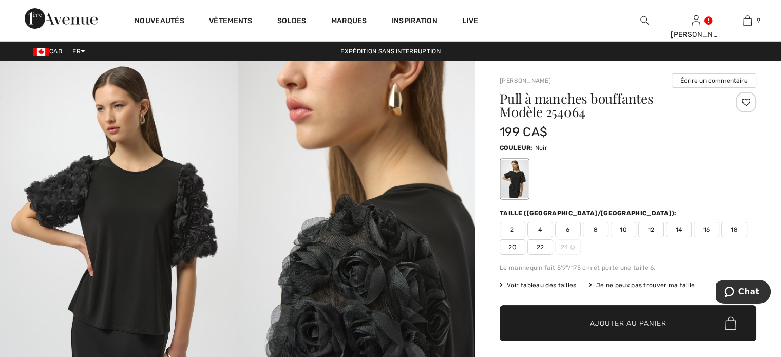
scroll to position [154, 0]
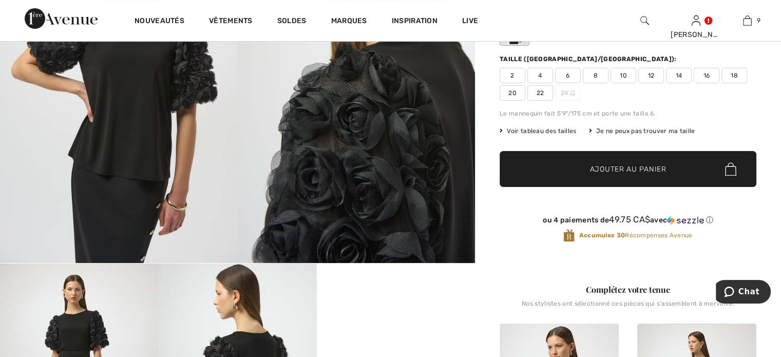
click at [636, 83] on span "10" at bounding box center [623, 75] width 26 height 15
click at [592, 175] on span "Ajouter au panier" at bounding box center [628, 169] width 76 height 11
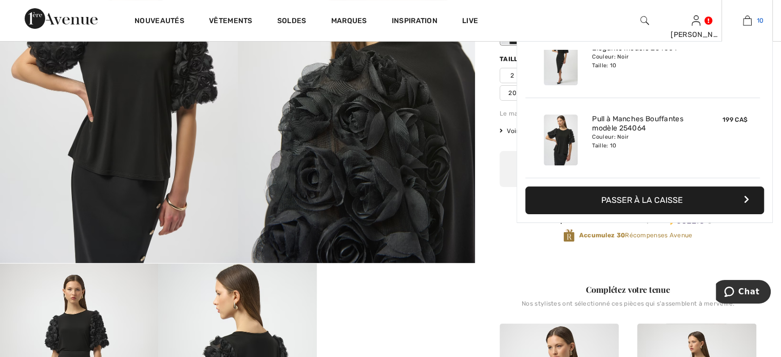
click at [743, 21] on img at bounding box center [747, 20] width 9 height 12
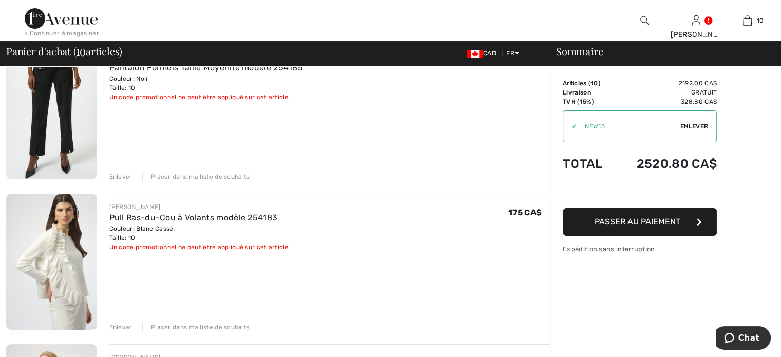
scroll to position [154, 0]
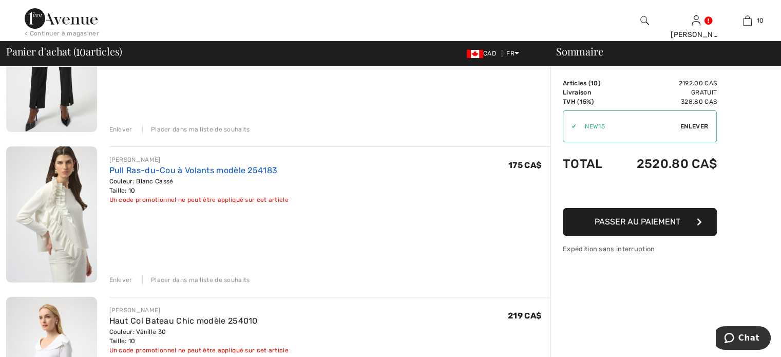
click at [226, 175] on link "Pull Ras-du-Cou à Volants modèle 254183" at bounding box center [193, 170] width 168 height 10
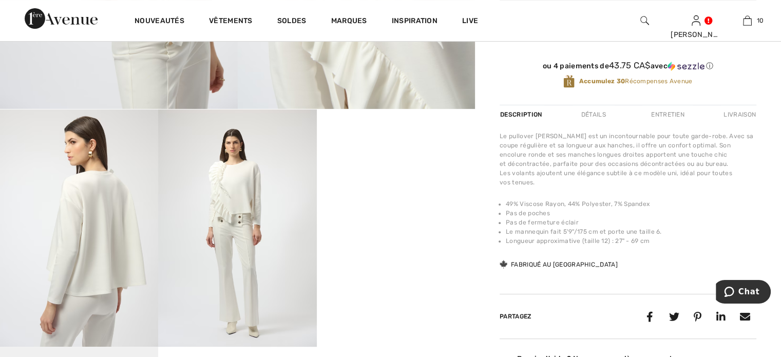
click at [236, 222] on img at bounding box center [237, 227] width 158 height 237
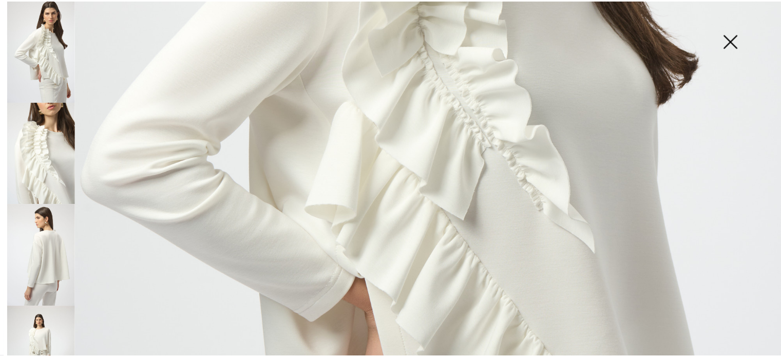
scroll to position [197, 0]
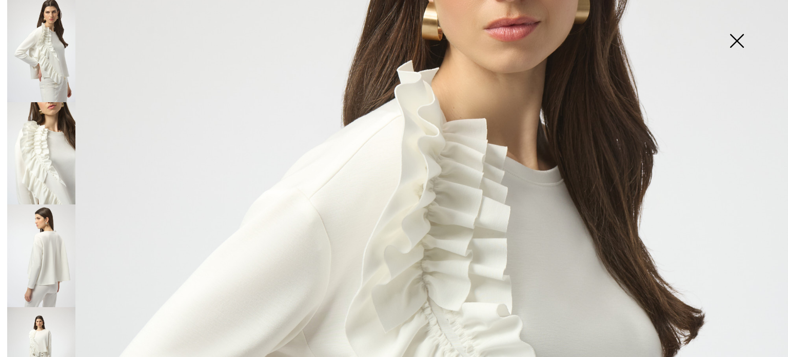
click at [737, 35] on img at bounding box center [736, 41] width 51 height 53
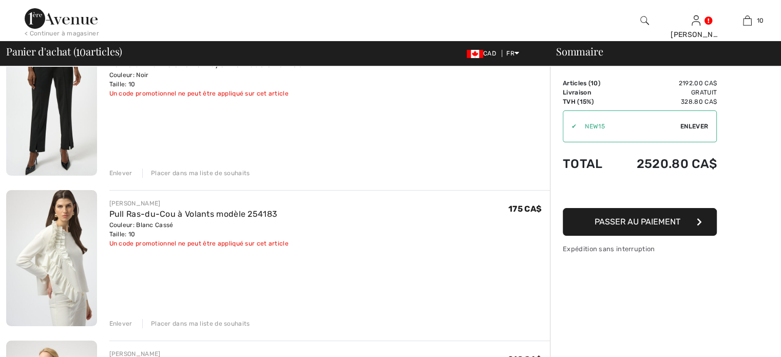
checkbox input "true"
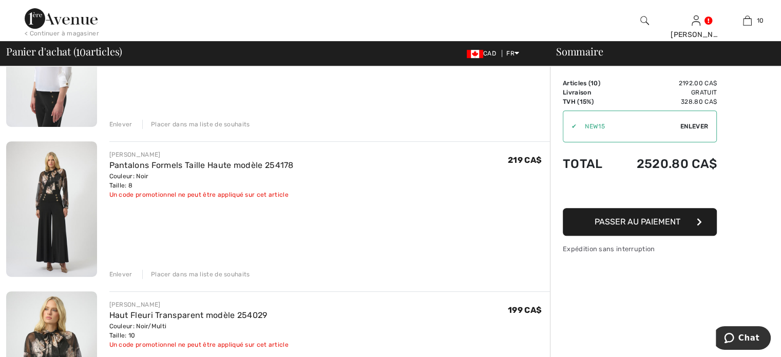
scroll to position [513, 0]
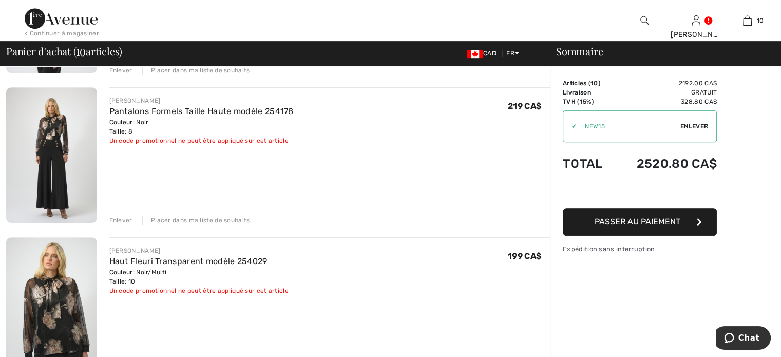
click at [127, 225] on div "Enlever" at bounding box center [120, 220] width 23 height 9
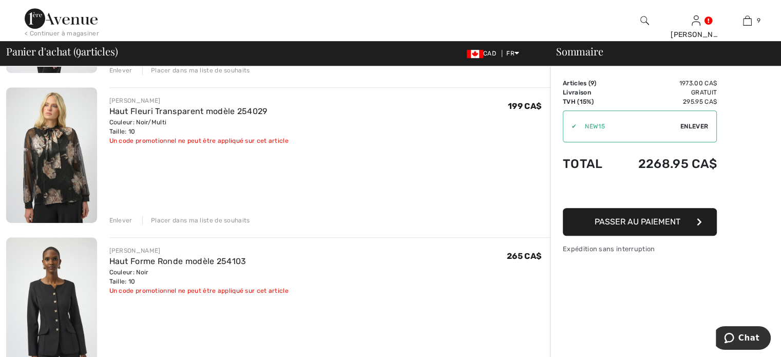
click at [127, 225] on div "Enlever" at bounding box center [120, 220] width 23 height 9
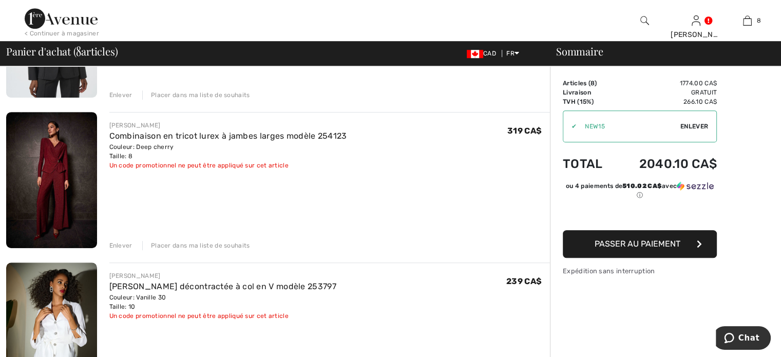
scroll to position [667, 0]
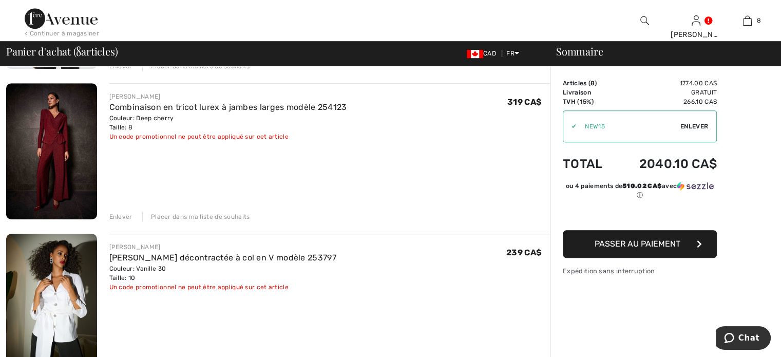
click at [128, 221] on div "Enlever" at bounding box center [120, 216] width 23 height 9
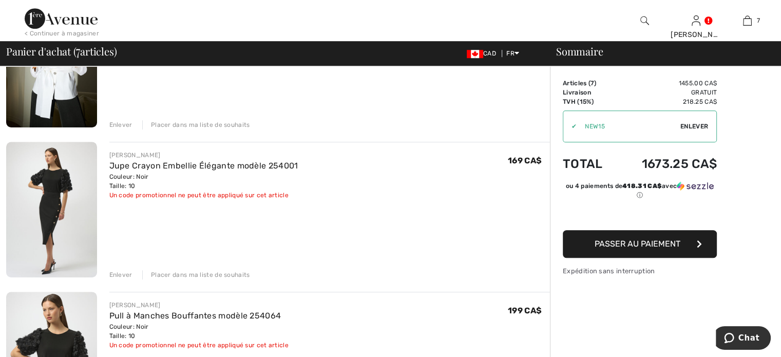
scroll to position [821, 0]
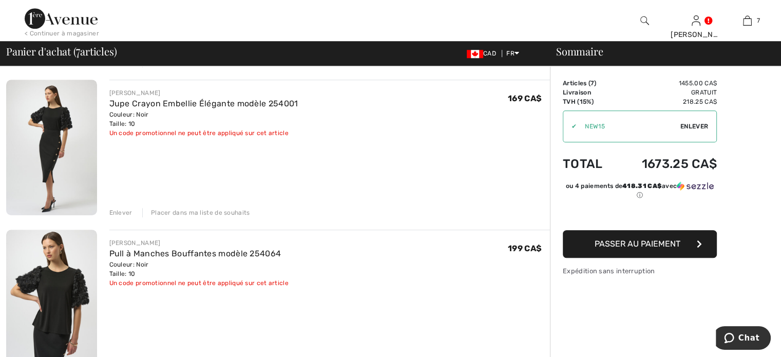
click at [125, 217] on div "Enlever" at bounding box center [120, 212] width 23 height 9
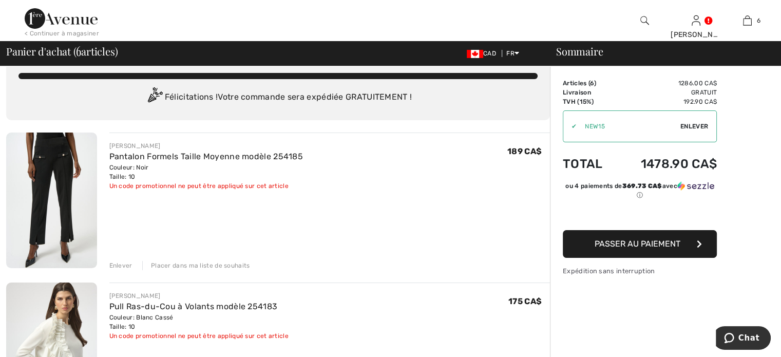
scroll to position [0, 0]
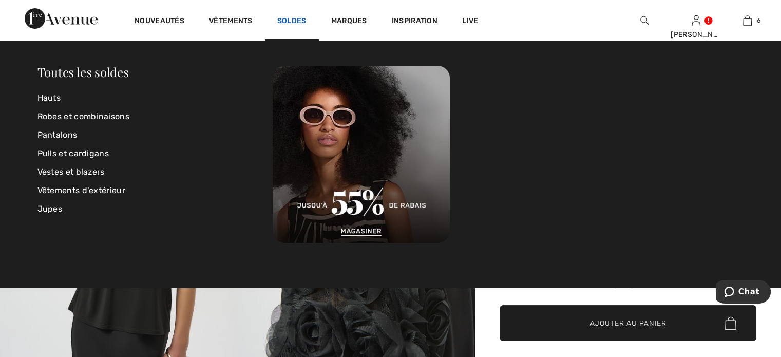
click at [306, 19] on link "Soldes" at bounding box center [291, 21] width 29 height 11
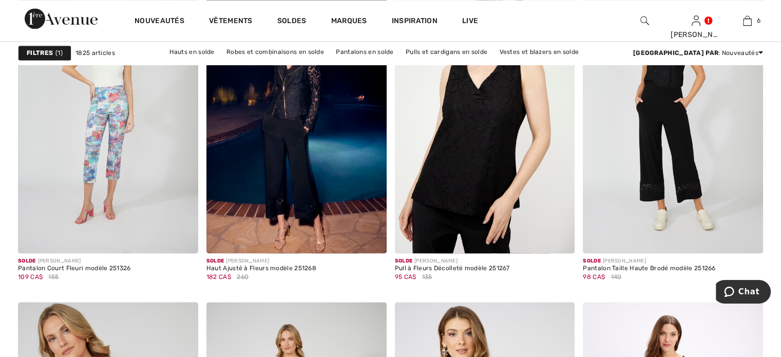
scroll to position [1591, 0]
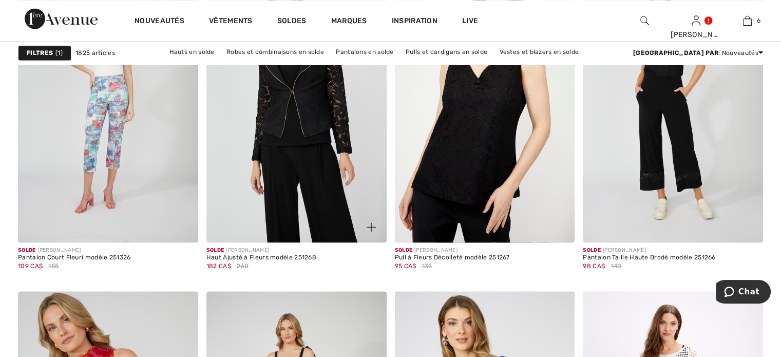
click at [296, 208] on img at bounding box center [296, 107] width 180 height 270
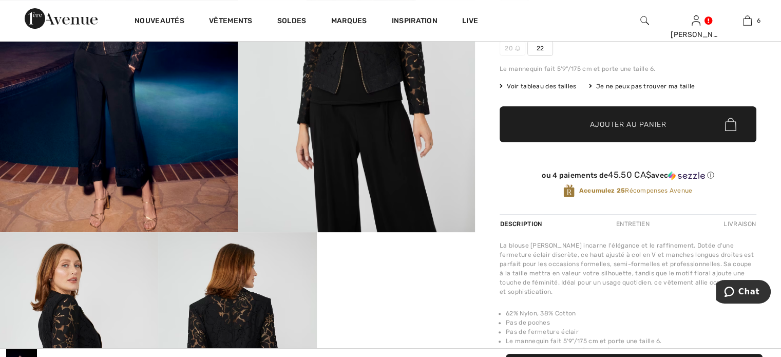
scroll to position [51, 0]
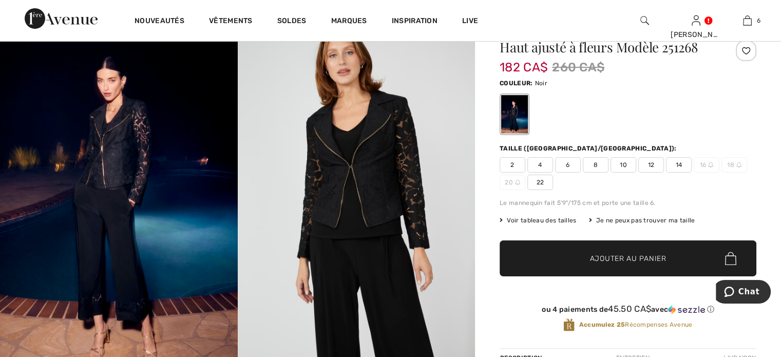
click at [636, 172] on span "10" at bounding box center [623, 164] width 26 height 15
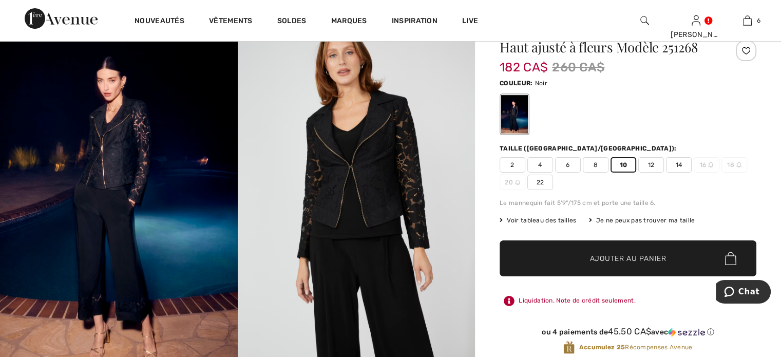
click at [604, 264] on span "Ajouter au panier" at bounding box center [628, 258] width 76 height 11
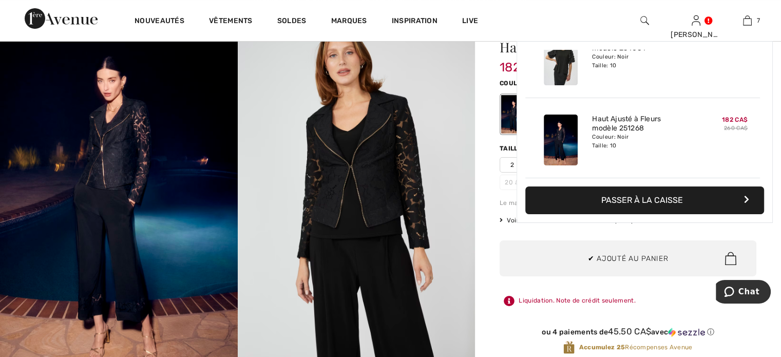
scroll to position [557, 0]
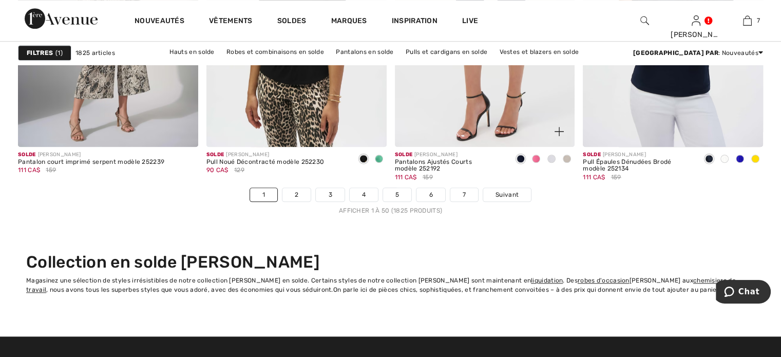
scroll to position [4825, 0]
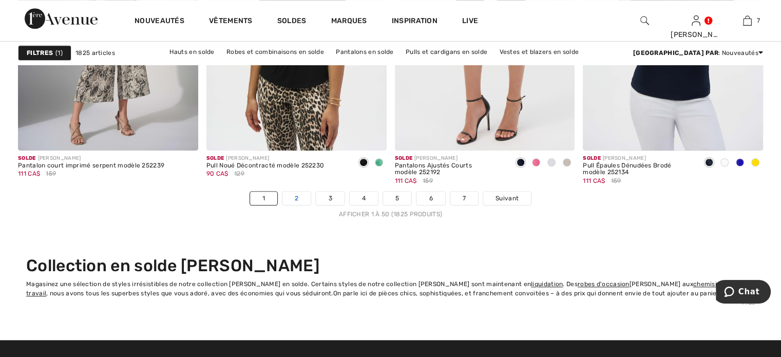
click at [282, 205] on link "2" at bounding box center [296, 197] width 28 height 13
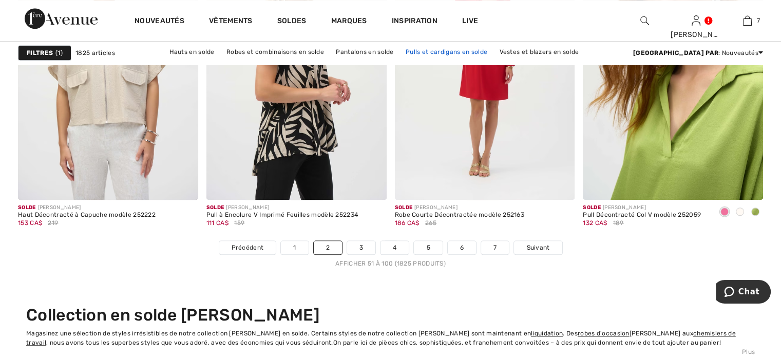
scroll to position [4774, 0]
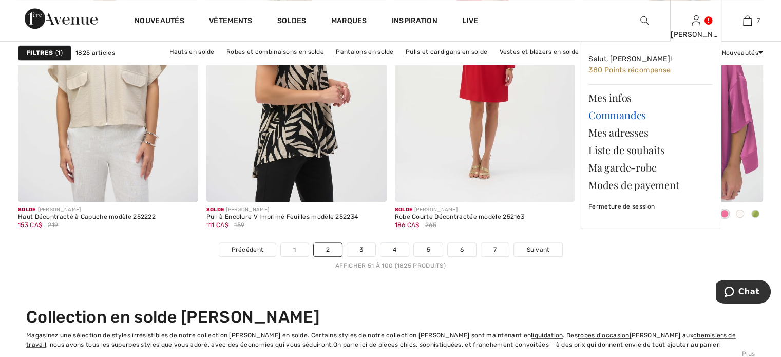
click at [622, 123] on link "Commandes" at bounding box center [650, 114] width 124 height 17
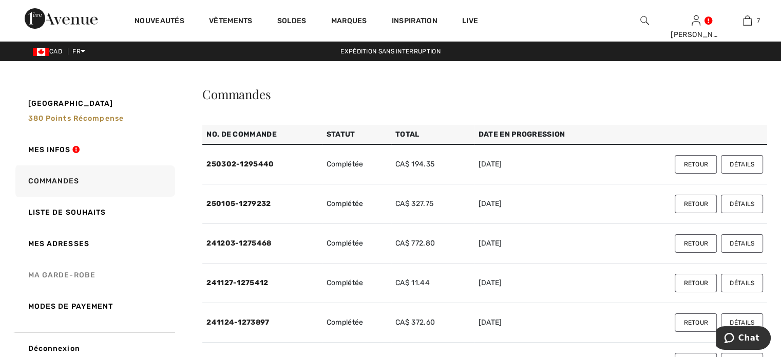
click at [80, 289] on link "Ma garde-robe" at bounding box center [94, 274] width 162 height 31
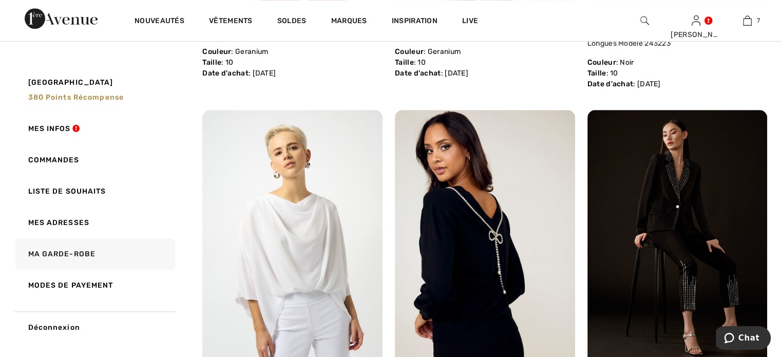
scroll to position [565, 0]
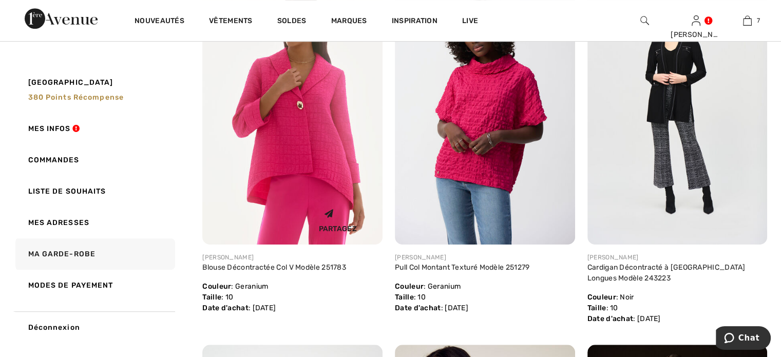
click at [314, 206] on img at bounding box center [292, 109] width 180 height 269
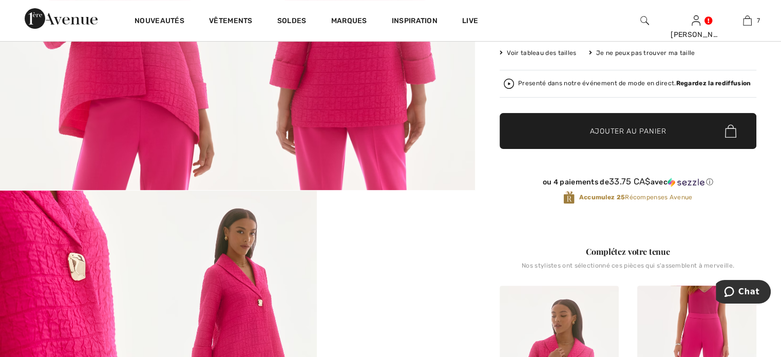
scroll to position [51, 0]
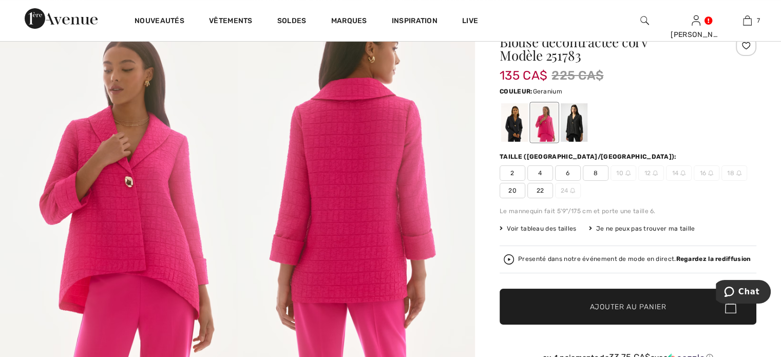
click at [607, 181] on span "8" at bounding box center [596, 172] width 26 height 15
click at [565, 324] on span "✔ Ajouté au panier Ajouter au panier" at bounding box center [627, 306] width 257 height 36
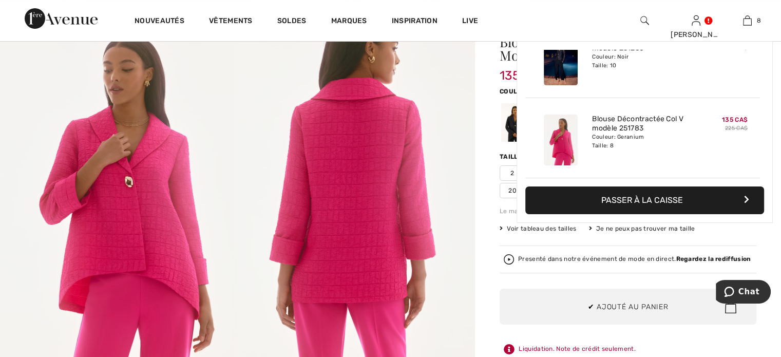
scroll to position [655, 0]
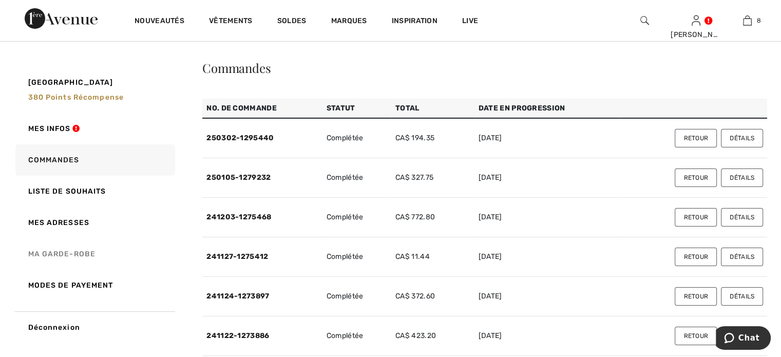
click at [51, 269] on link "Ma garde-robe" at bounding box center [94, 253] width 162 height 31
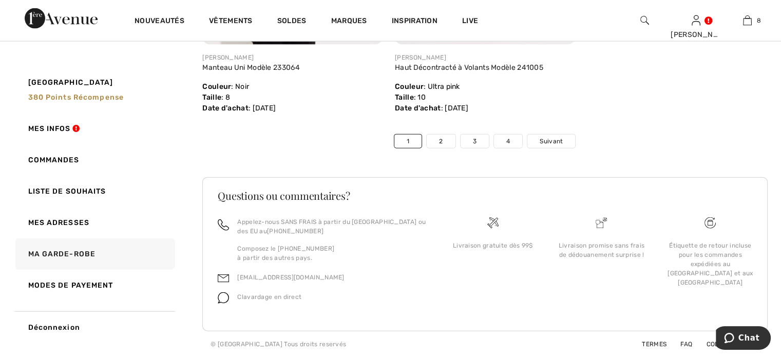
scroll to position [6242, 0]
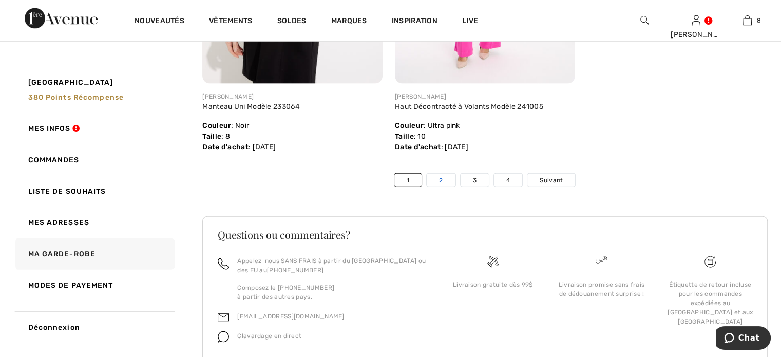
click at [427, 187] on link "2" at bounding box center [441, 179] width 28 height 13
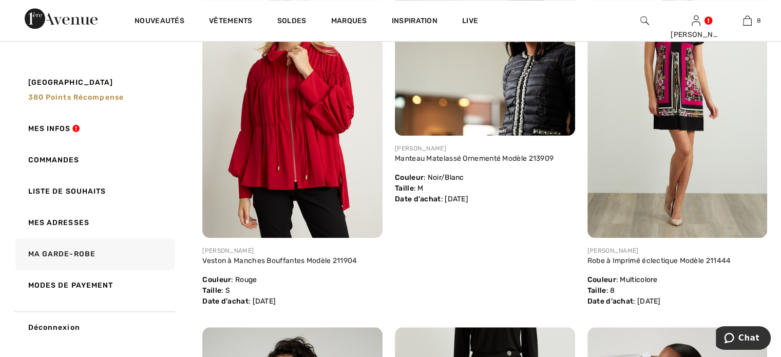
scroll to position [4979, 0]
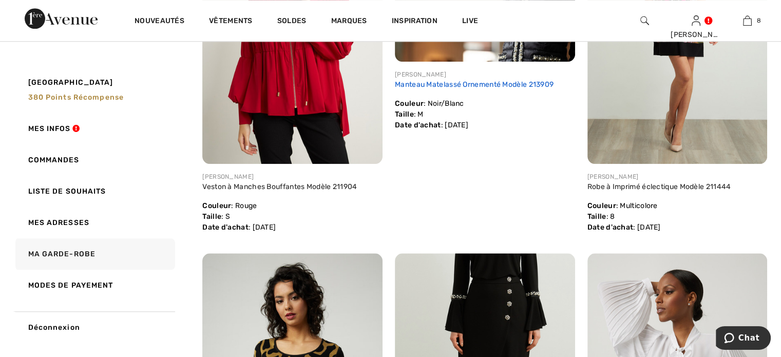
click at [504, 89] on link "Manteau Matelassé Ornementé Modèle 213909" at bounding box center [474, 84] width 159 height 9
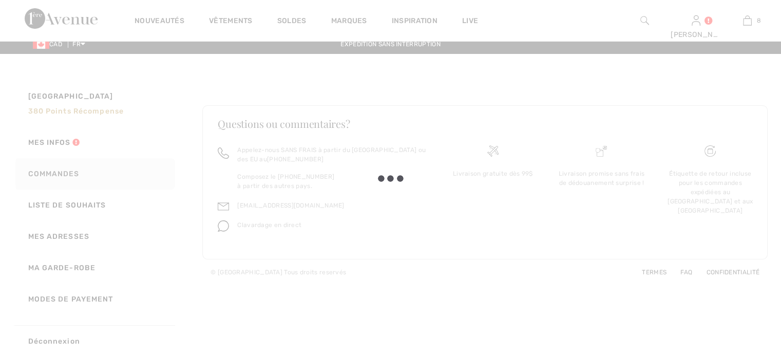
scroll to position [26, 0]
